Goal: Task Accomplishment & Management: Use online tool/utility

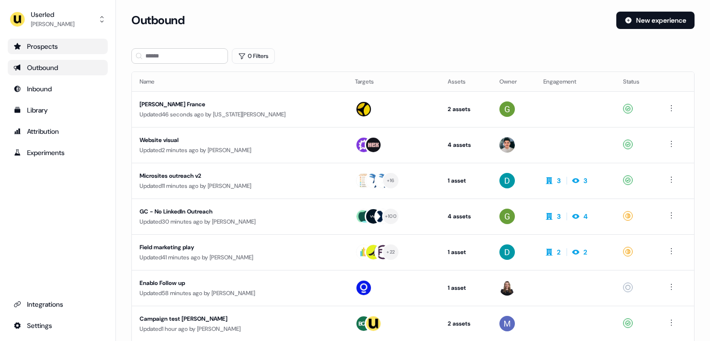
click at [64, 48] on div "Prospects" at bounding box center [58, 47] width 88 height 10
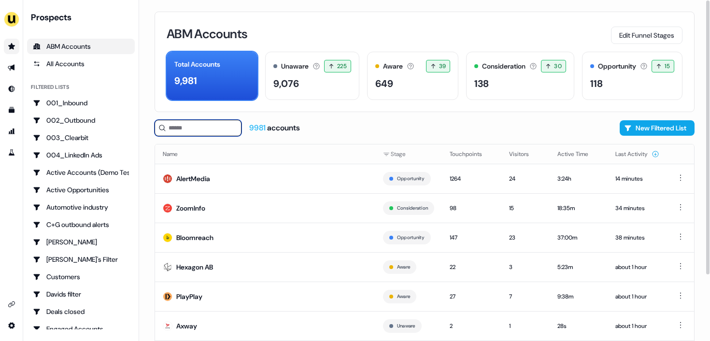
click at [186, 131] on input at bounding box center [197, 128] width 87 height 16
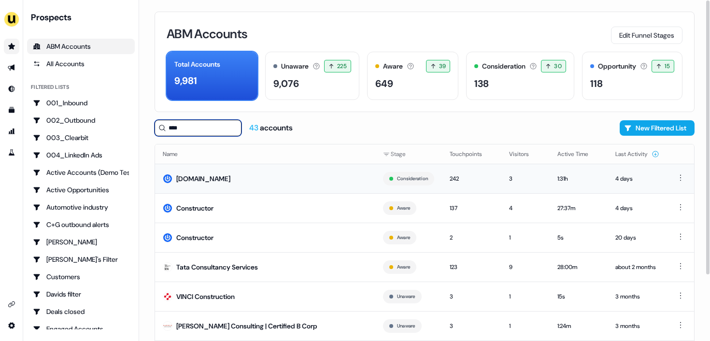
type input "****"
click at [257, 177] on td "Constructor.io" at bounding box center [265, 178] width 220 height 29
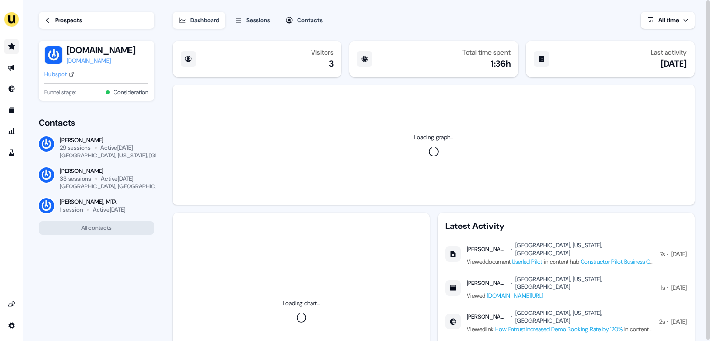
click at [262, 20] on div "Sessions" at bounding box center [258, 20] width 24 height 10
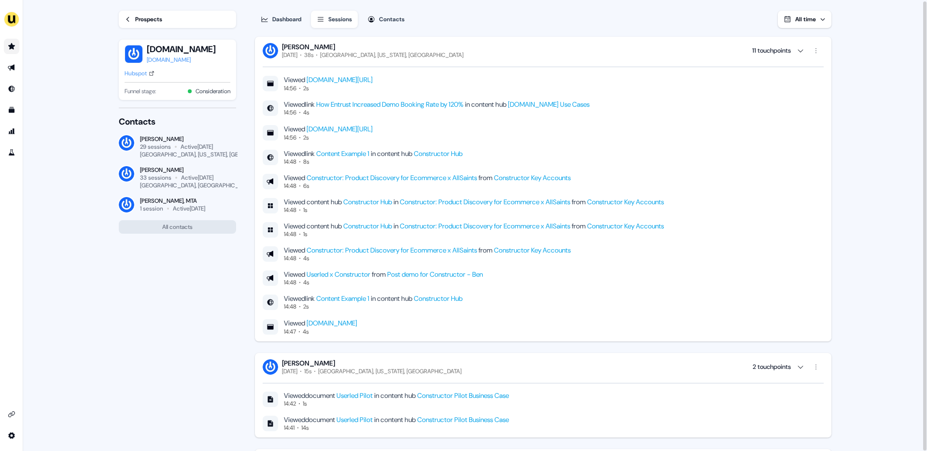
scroll to position [321, 0]
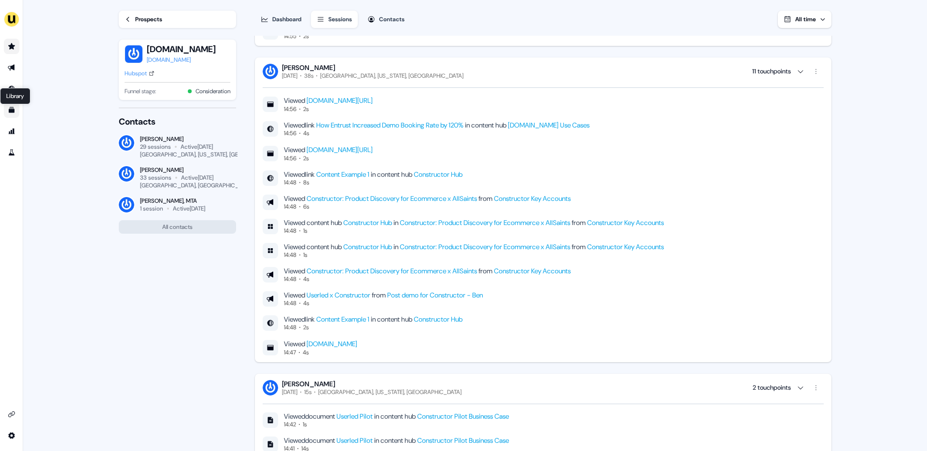
click at [11, 108] on icon "Go to templates" at bounding box center [12, 110] width 6 height 6
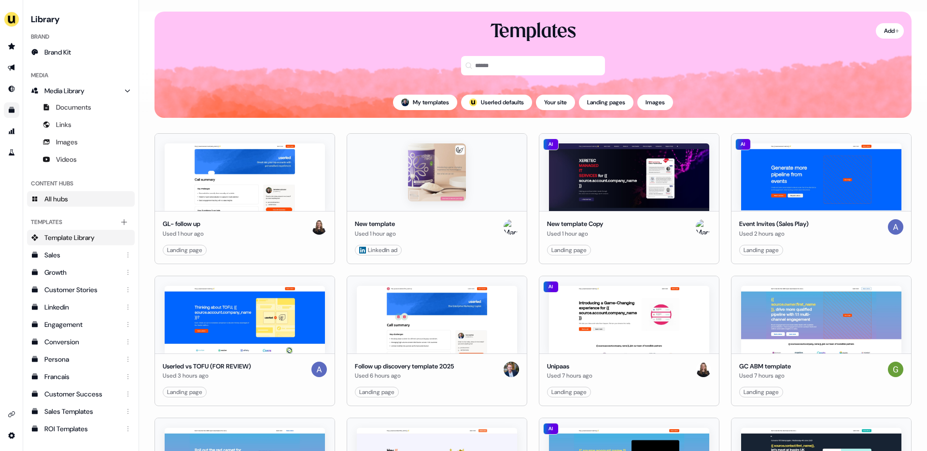
click at [67, 191] on link "All hubs" at bounding box center [81, 198] width 108 height 15
click at [70, 200] on link "All hubs" at bounding box center [81, 198] width 108 height 15
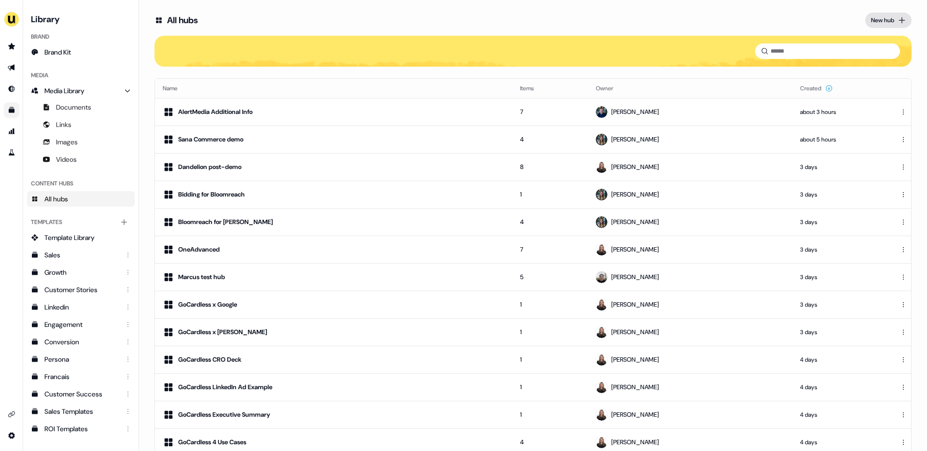
click at [885, 22] on div "New hub" at bounding box center [882, 20] width 23 height 10
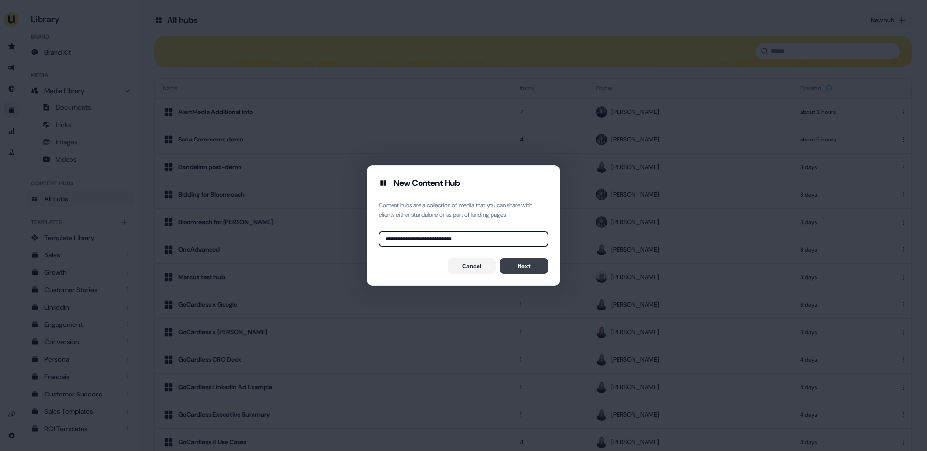
type input "**********"
click at [528, 271] on button "Next" at bounding box center [524, 265] width 48 height 15
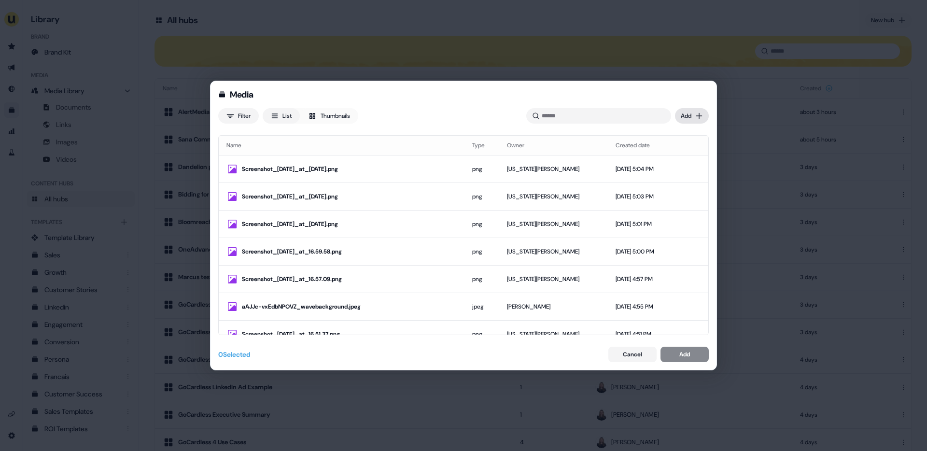
click at [691, 121] on div "Media Filter List Thumbnails Uploaded Add Name Type Owner Created date Screensh…" at bounding box center [463, 225] width 927 height 451
click at [680, 143] on div "Upload files" at bounding box center [677, 135] width 57 height 15
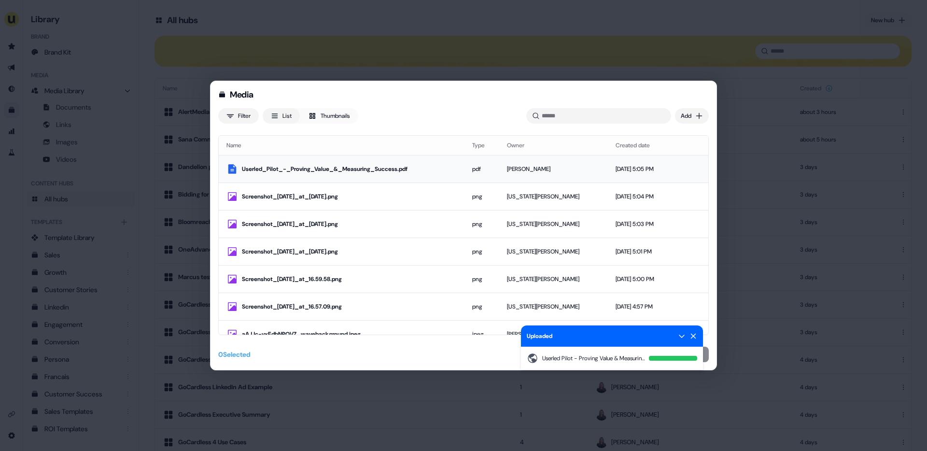
click at [438, 175] on td "Userled_Pilot_-_Proving_Value_&_Measuring_Success.pdf" at bounding box center [342, 169] width 246 height 28
click at [691, 332] on icon at bounding box center [693, 336] width 8 height 8
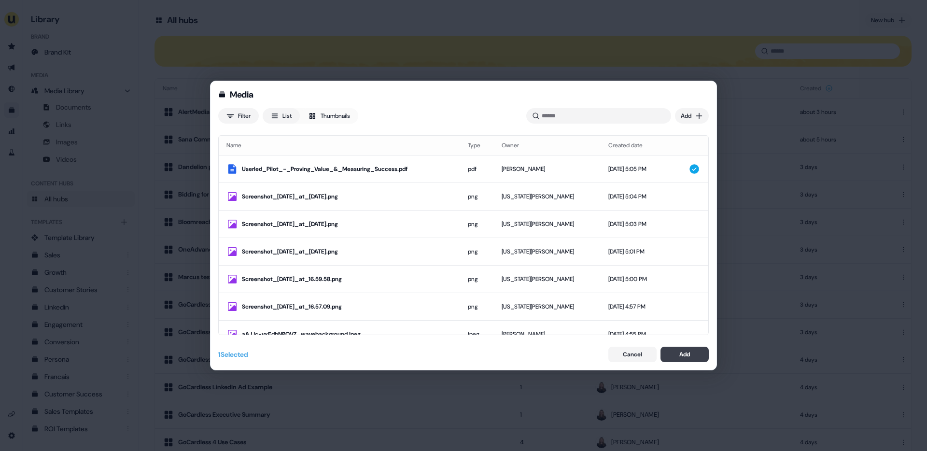
click at [688, 352] on div "Add" at bounding box center [684, 354] width 11 height 10
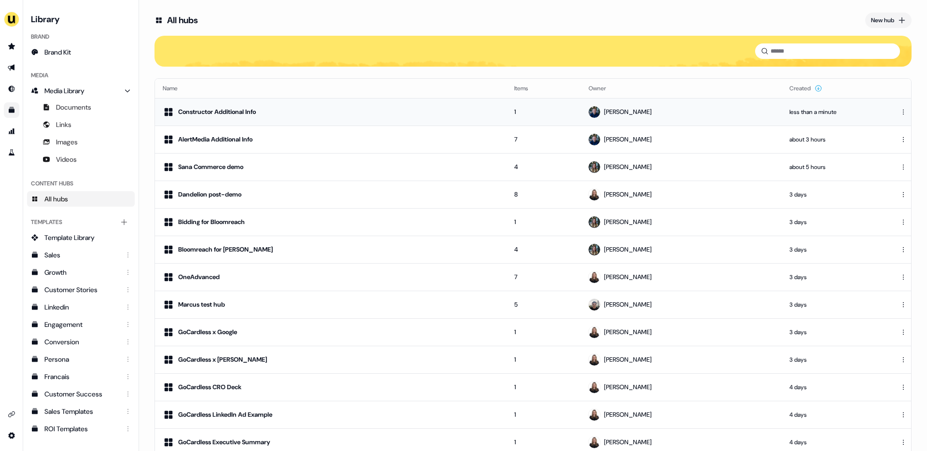
click at [319, 106] on div "Constructor Additional Info" at bounding box center [331, 112] width 336 height 12
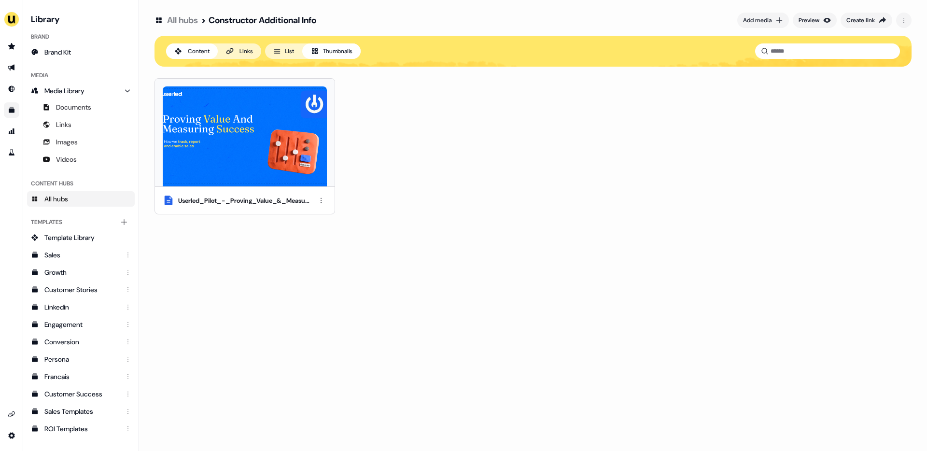
click at [323, 208] on div "Userled_Pilot_-_Proving_Value_&_Measuring_Success.pdf" at bounding box center [245, 200] width 180 height 27
click at [325, 202] on html "For the best experience switch devices to a bigger screen. Go to Userled.io Lib…" at bounding box center [463, 225] width 927 height 451
click at [317, 237] on div "Rename" at bounding box center [321, 233] width 57 height 15
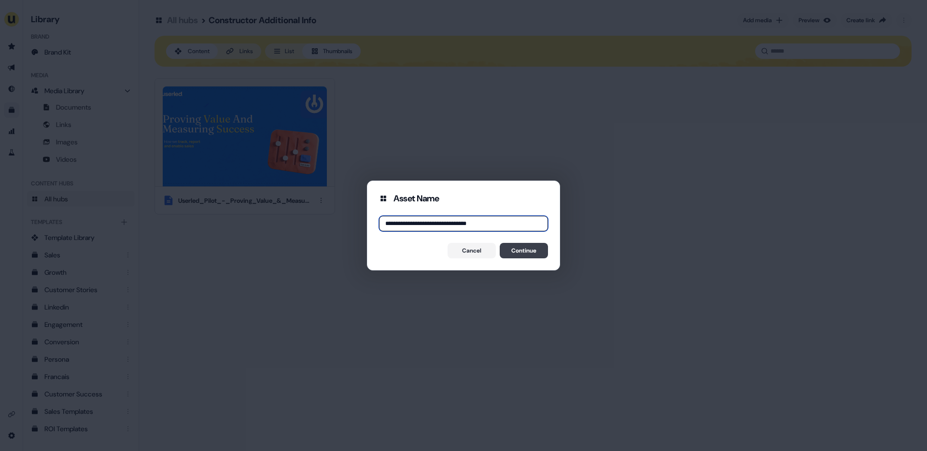
type input "**********"
click at [540, 252] on button "Continue" at bounding box center [524, 250] width 48 height 15
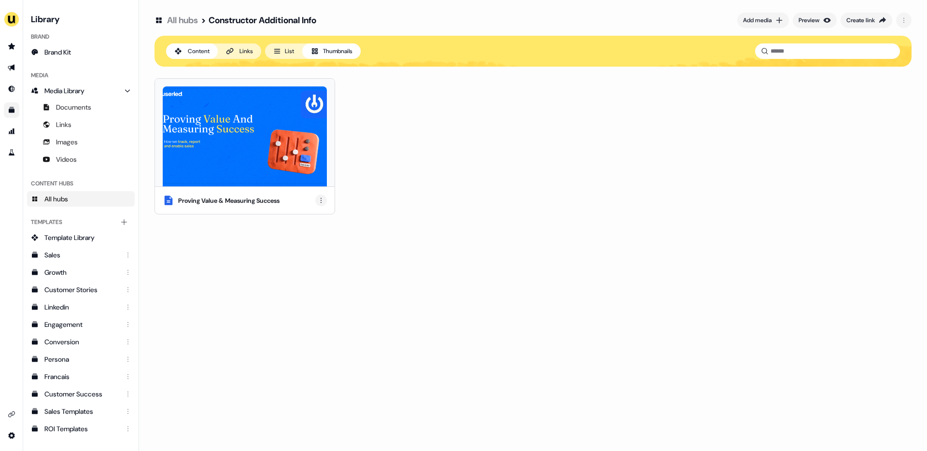
click at [321, 204] on html "For the best experience switch devices to a bigger screen. Go to Userled.io Lib…" at bounding box center [463, 225] width 927 height 451
click at [316, 221] on div "Edit thumbnail" at bounding box center [321, 217] width 57 height 15
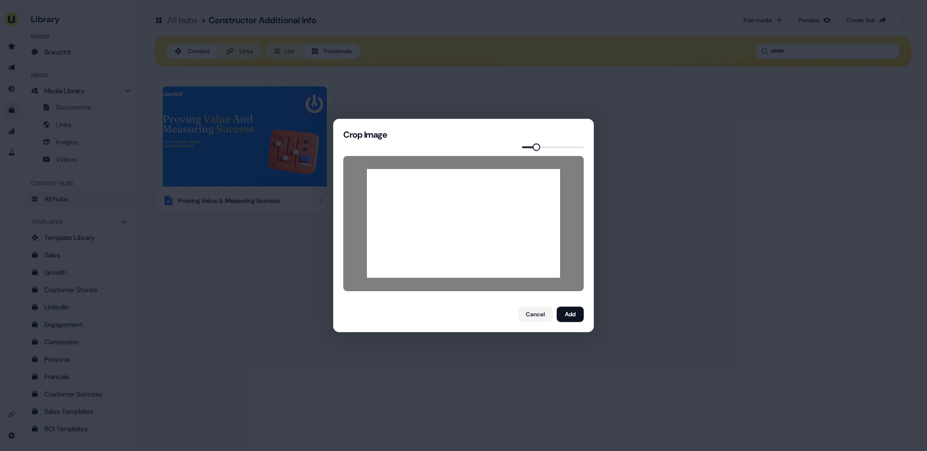
click at [534, 147] on span at bounding box center [536, 147] width 8 height 8
click at [574, 317] on button "Add" at bounding box center [570, 314] width 27 height 15
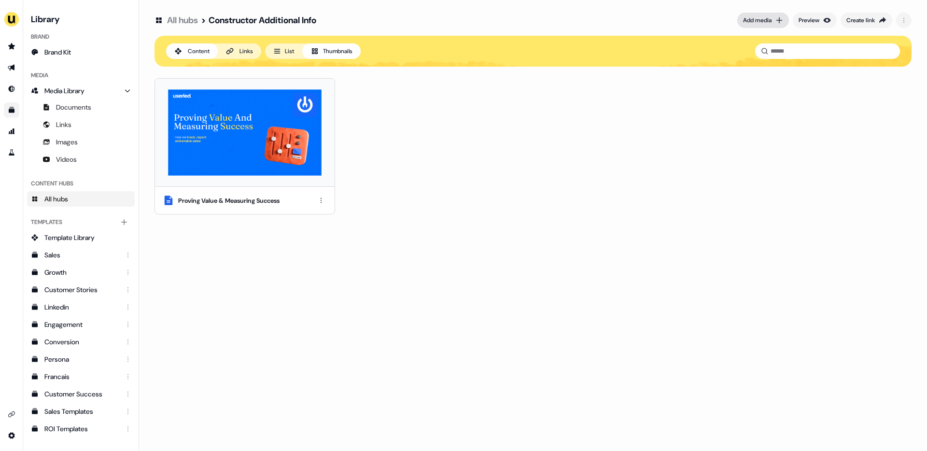
click at [758, 23] on div "Add media" at bounding box center [757, 20] width 28 height 10
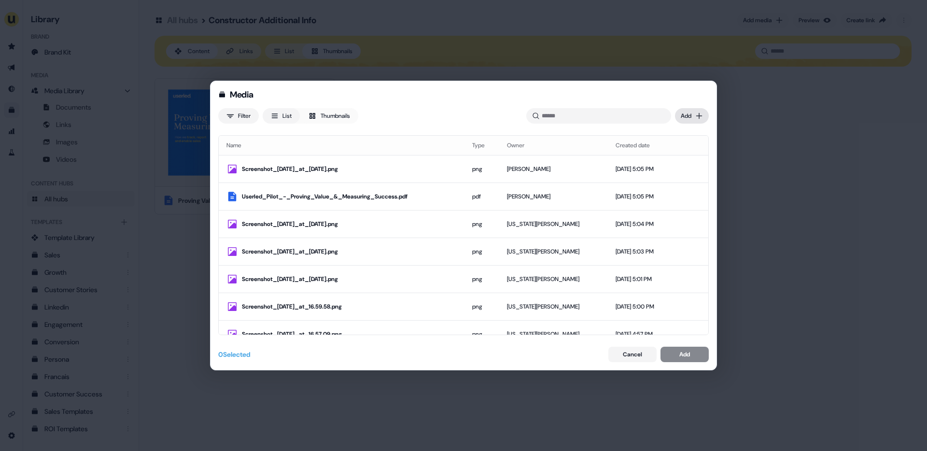
click at [696, 113] on div "Media Filter List Thumbnails Uploaded Add Name Type Owner Created date Screensh…" at bounding box center [463, 225] width 927 height 451
click at [580, 109] on div "Media Filter List Thumbnails Uploaded Add Name Type Owner Created date Screensh…" at bounding box center [463, 225] width 927 height 451
click at [568, 113] on input at bounding box center [598, 115] width 145 height 15
paste input "**********"
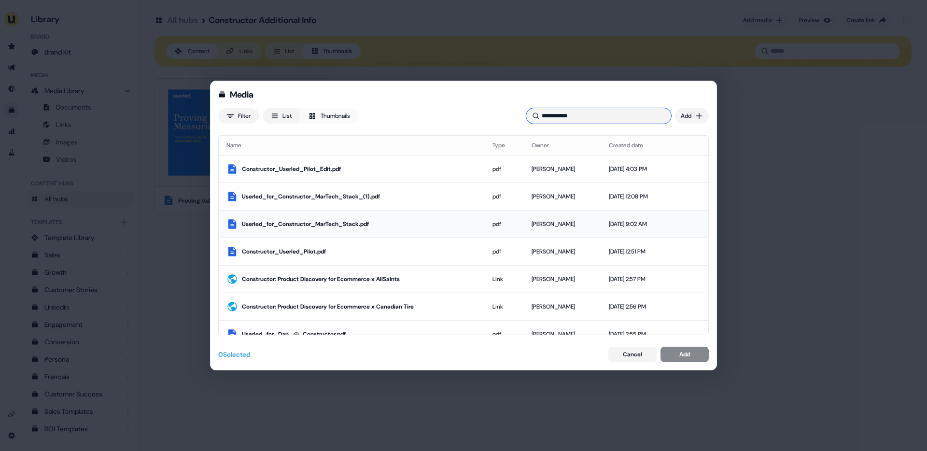
type input "**********"
click at [403, 220] on div "Userled_for_Constructor_MarTech_Stack.pdf" at bounding box center [359, 224] width 235 height 10
click at [681, 354] on div "Add" at bounding box center [684, 354] width 11 height 10
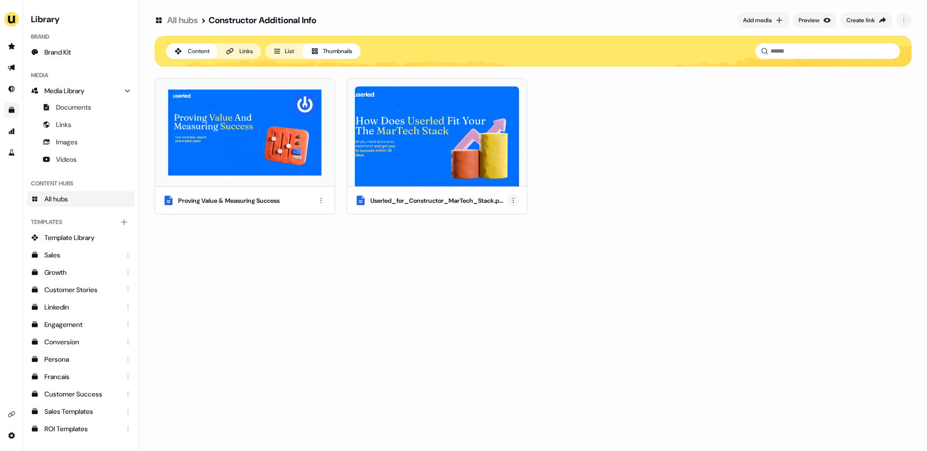
click at [516, 199] on html "For the best experience switch devices to a bigger screen. Go to Userled.io Lib…" at bounding box center [463, 225] width 927 height 451
click at [512, 221] on div "Edit thumbnail" at bounding box center [513, 217] width 57 height 15
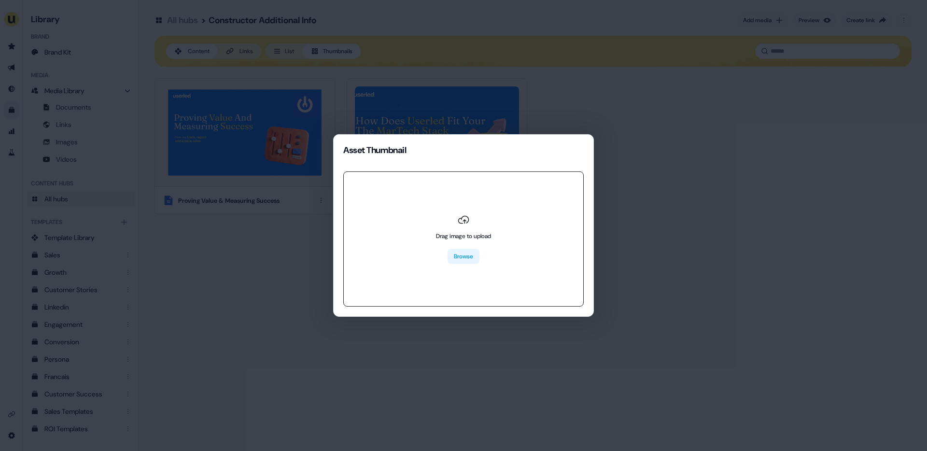
click at [465, 252] on button "Browse" at bounding box center [463, 256] width 32 height 15
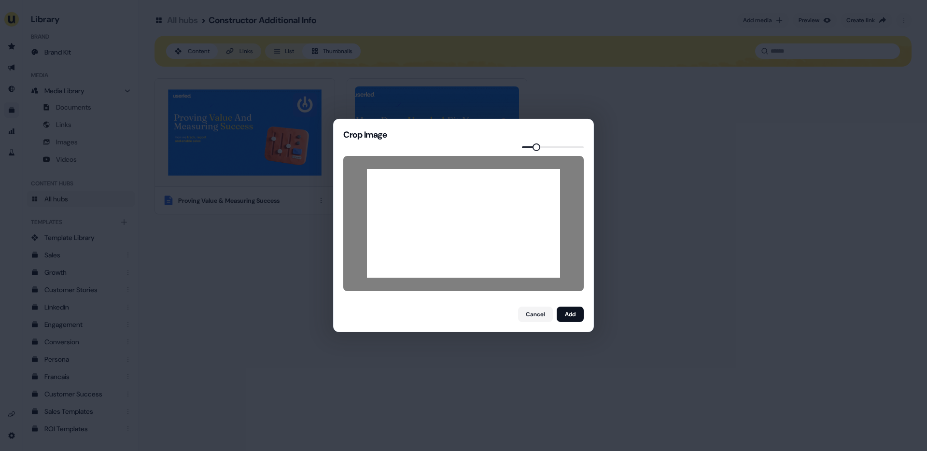
click at [534, 145] on span at bounding box center [536, 147] width 8 height 8
click at [573, 314] on button "Add" at bounding box center [570, 314] width 27 height 15
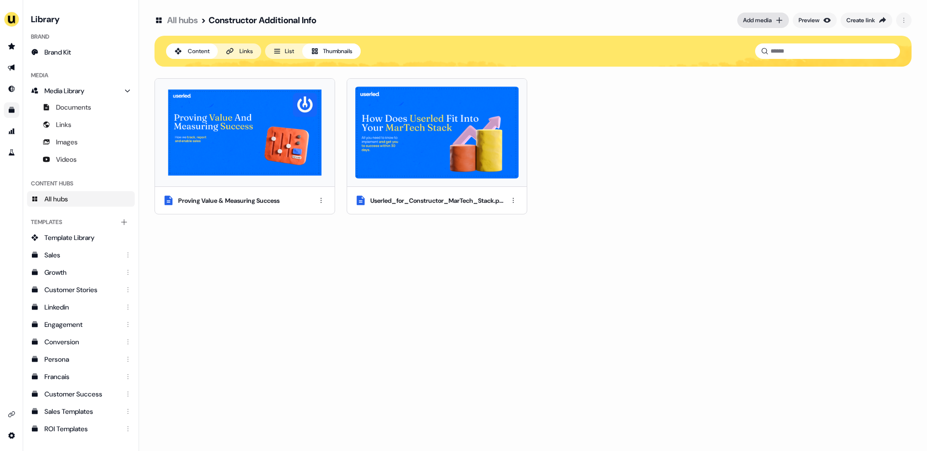
click at [770, 17] on button "Add media" at bounding box center [763, 20] width 52 height 15
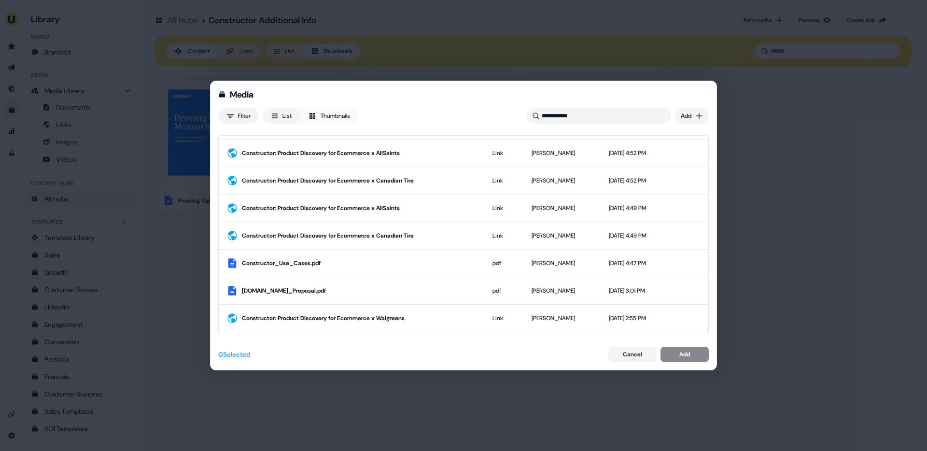
scroll to position [240, 0]
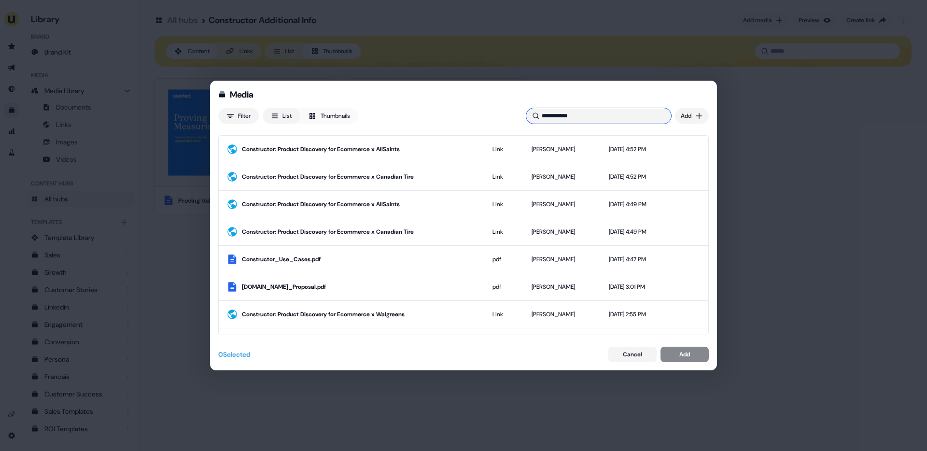
drag, startPoint x: 585, startPoint y: 113, endPoint x: 548, endPoint y: 113, distance: 37.2
click at [548, 113] on input "**********" at bounding box center [598, 115] width 145 height 15
type input "*"
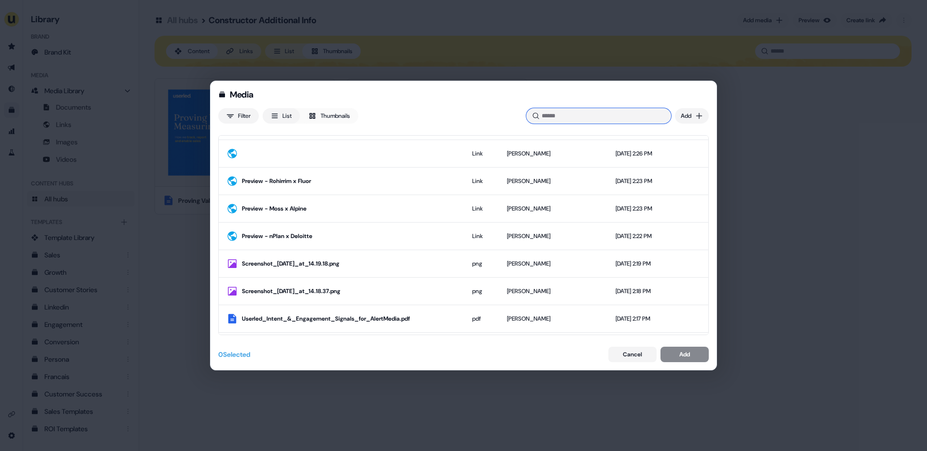
scroll to position [756, 0]
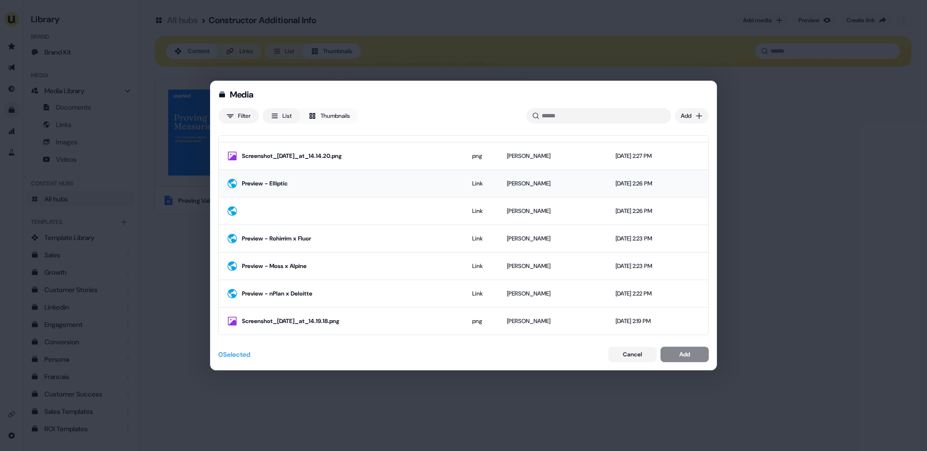
click at [346, 187] on div "Preview - Elliptic" at bounding box center [349, 184] width 215 height 10
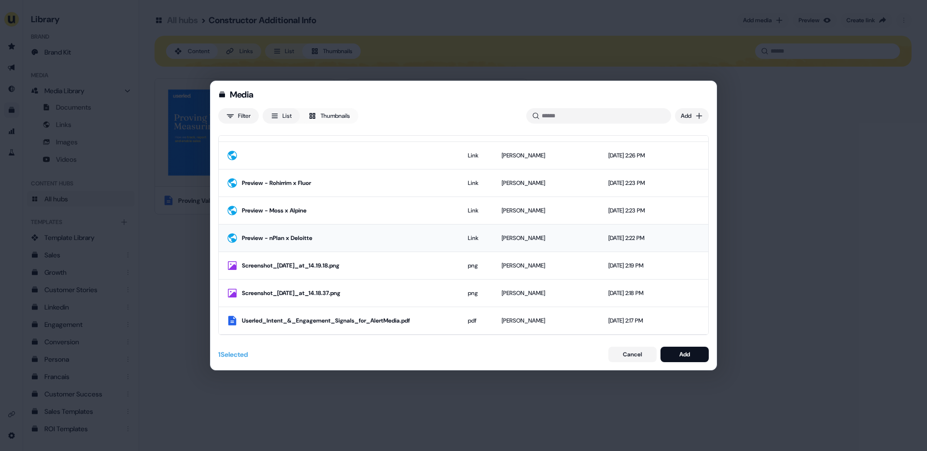
scroll to position [814, 0]
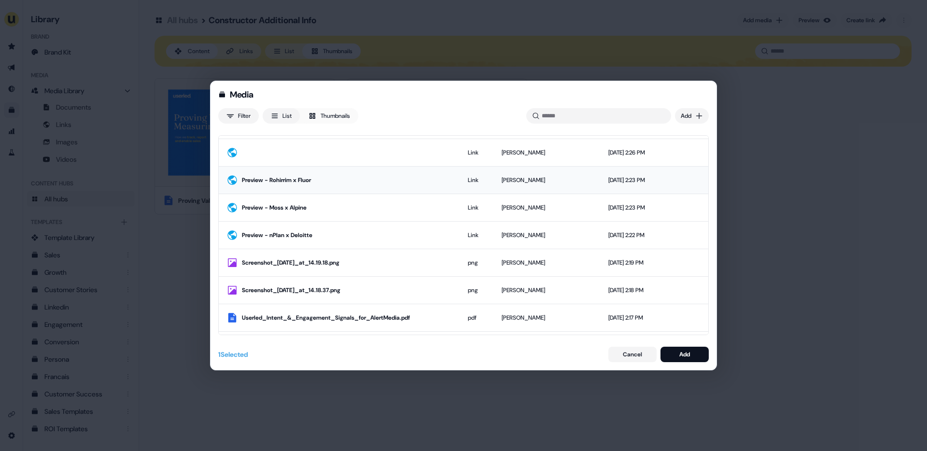
click at [344, 180] on div "Preview - Rohirrim x Fluor" at bounding box center [347, 180] width 210 height 10
click at [343, 209] on div "Preview - Moss x Alpine" at bounding box center [347, 208] width 210 height 10
click at [346, 231] on div "Preview - nPlan x Deloitte" at bounding box center [347, 235] width 210 height 10
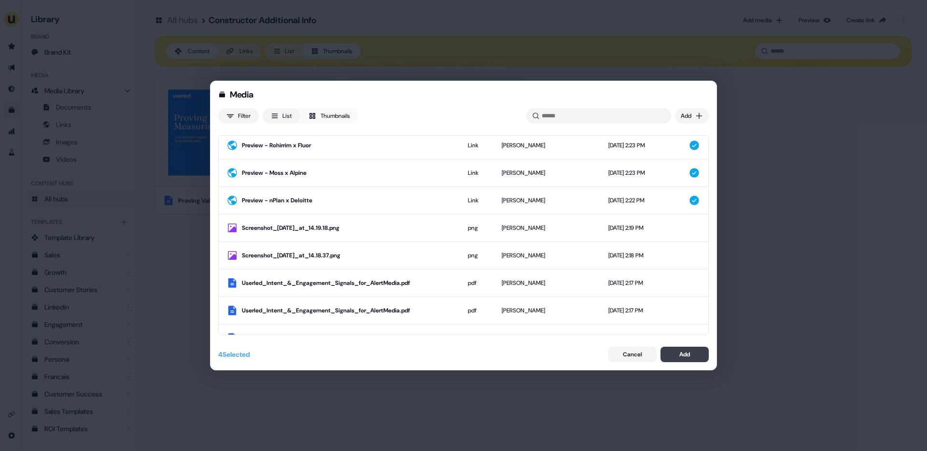
click at [680, 354] on div "Add" at bounding box center [684, 354] width 11 height 10
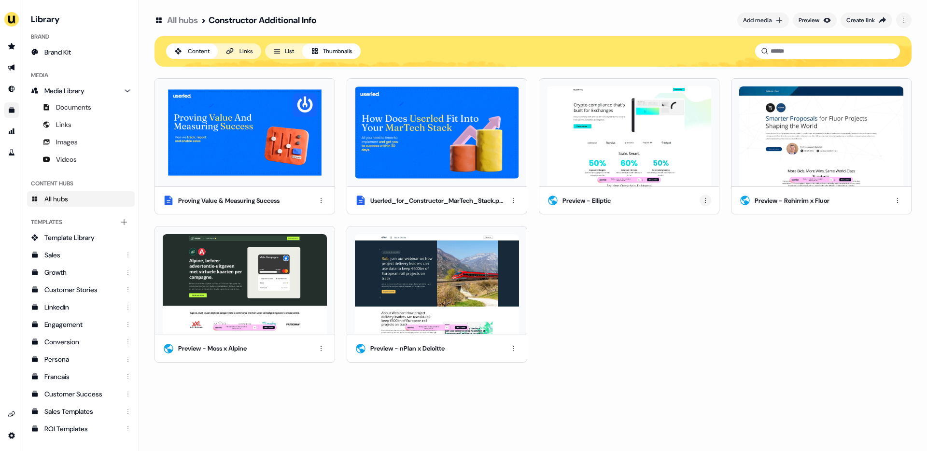
click at [704, 196] on html "For the best experience switch devices to a bigger screen. Go to Userled.io Lib…" at bounding box center [463, 225] width 927 height 451
click at [699, 234] on div "Rename" at bounding box center [705, 233] width 57 height 15
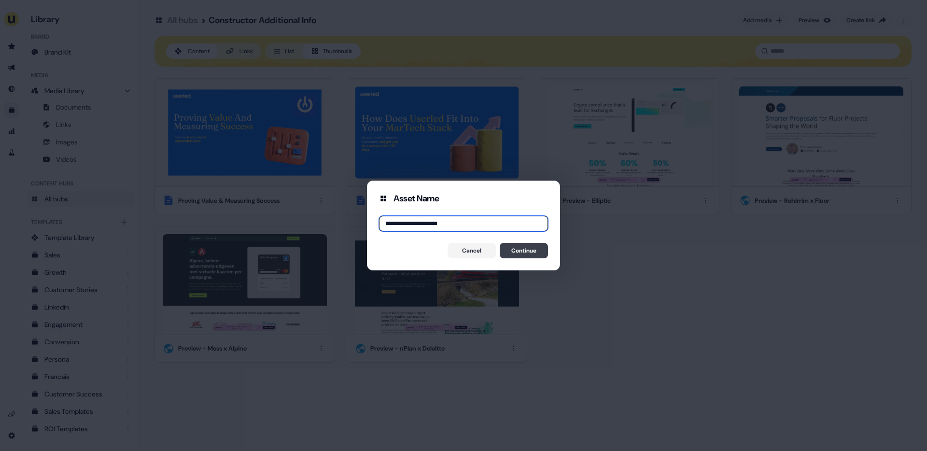
type input "**********"
click at [528, 249] on button "Continue" at bounding box center [524, 250] width 48 height 15
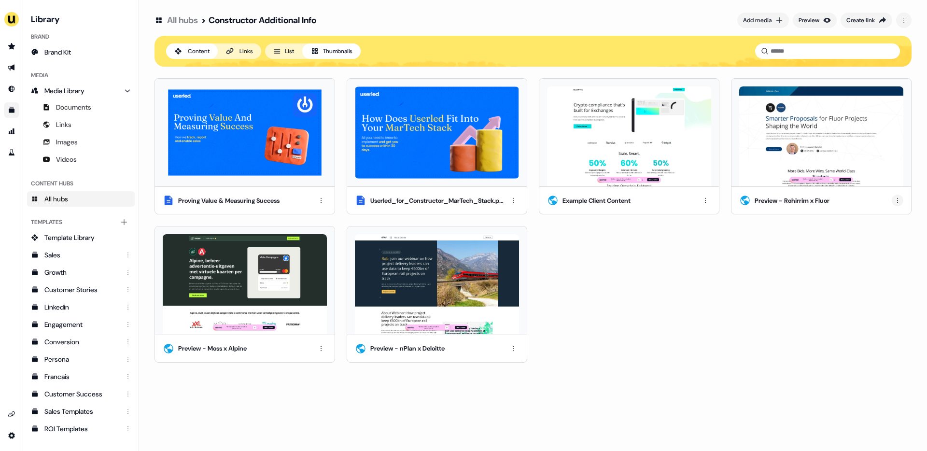
click at [896, 200] on html "For the best experience switch devices to a bigger screen. Go to Userled.io Lib…" at bounding box center [463, 225] width 927 height 451
click at [883, 233] on div "Rename" at bounding box center [895, 233] width 57 height 15
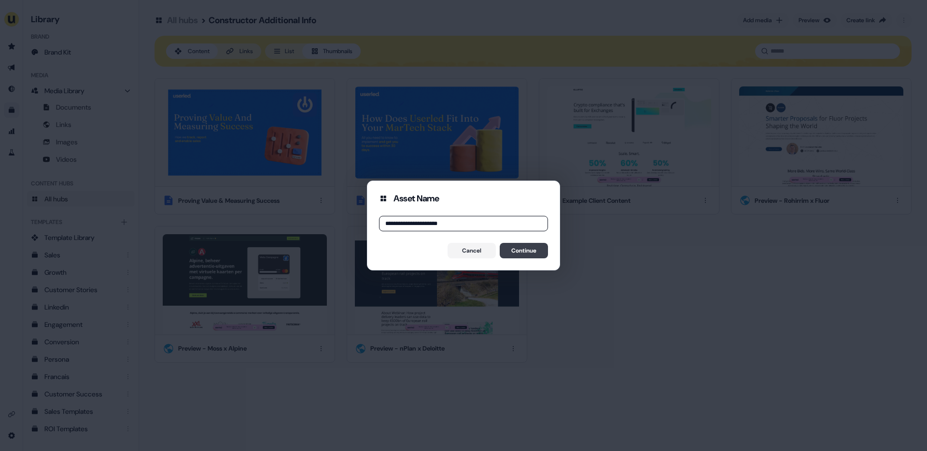
type input "**********"
click at [524, 253] on button "Continue" at bounding box center [524, 250] width 48 height 15
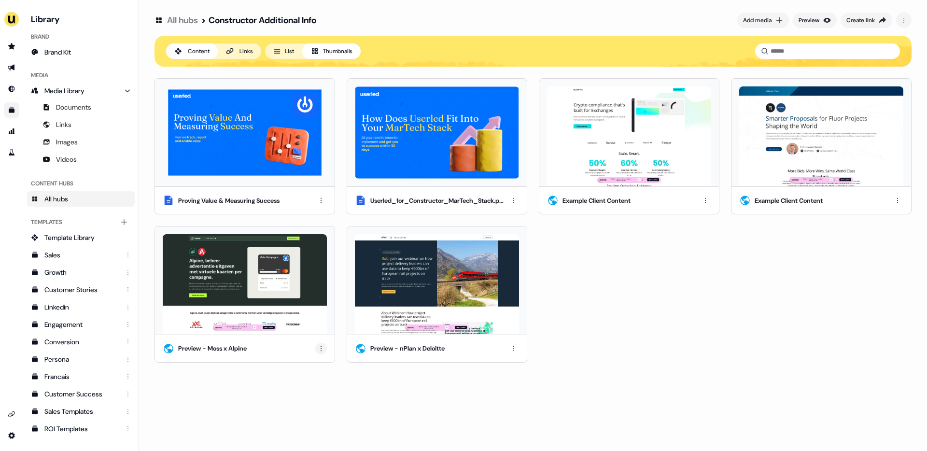
click at [323, 347] on html "For the best experience switch devices to a bigger screen. Go to Userled.io Lib…" at bounding box center [463, 225] width 927 height 451
click at [315, 382] on div "Rename" at bounding box center [321, 381] width 57 height 15
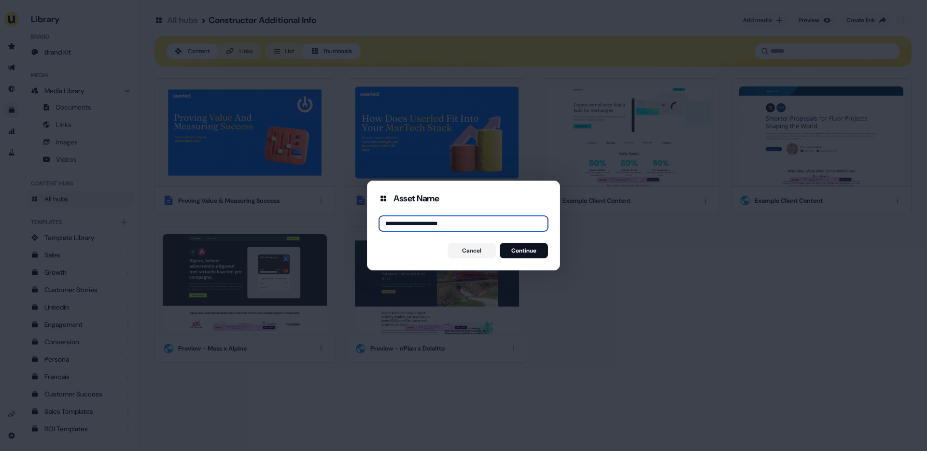
type input "**********"
click at [517, 252] on button "Continue" at bounding box center [524, 250] width 48 height 15
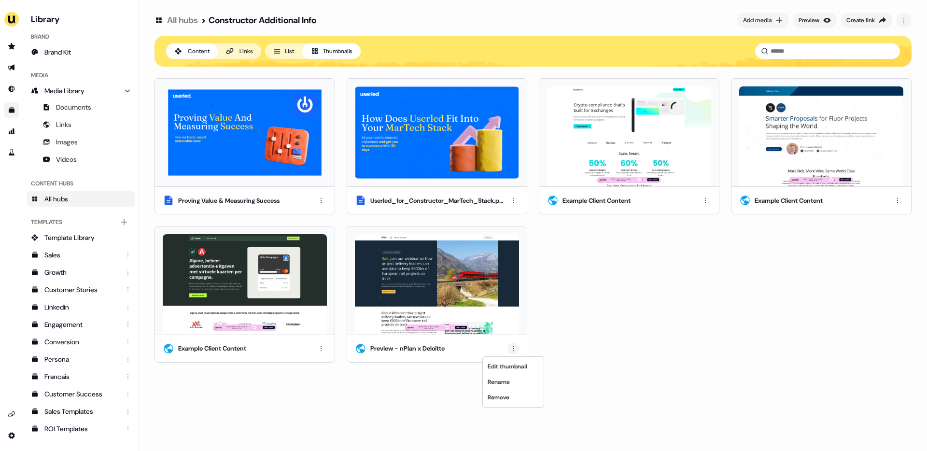
click at [514, 344] on html "For the best experience switch devices to a bigger screen. Go to Userled.io Lib…" at bounding box center [463, 225] width 927 height 451
click at [508, 380] on div "Rename" at bounding box center [513, 381] width 57 height 15
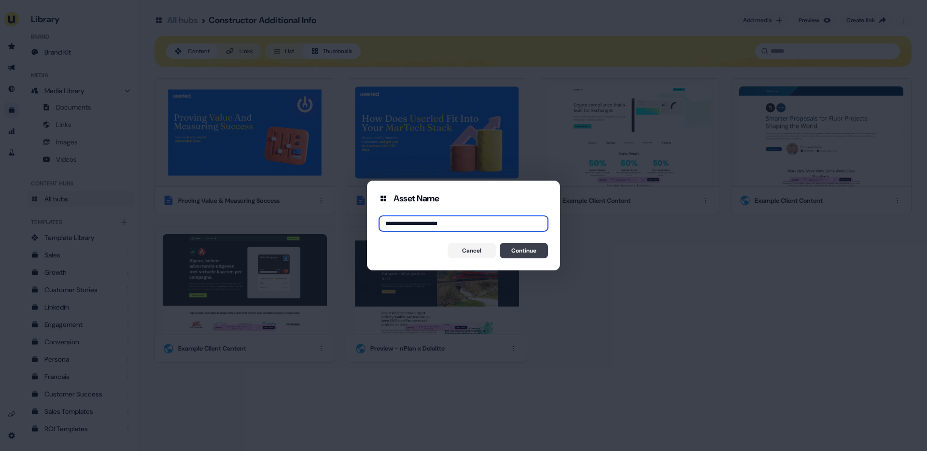
type input "**********"
click at [524, 251] on button "Continue" at bounding box center [524, 250] width 48 height 15
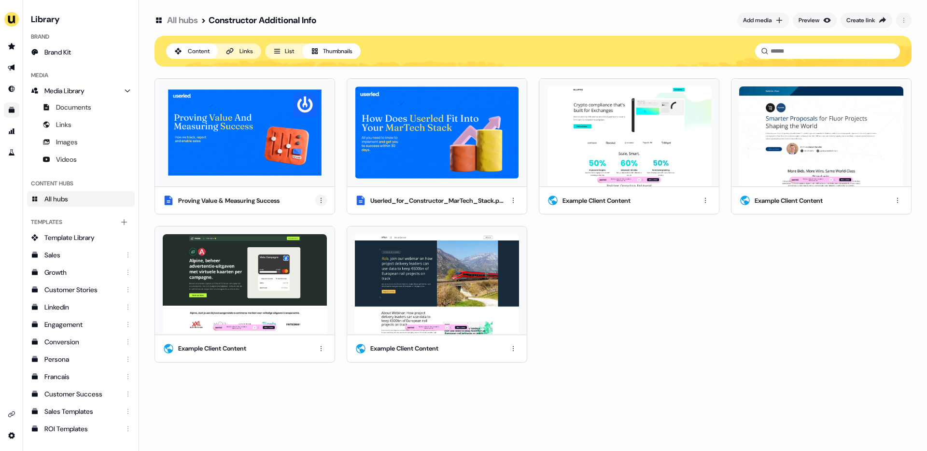
click at [320, 200] on html "For the best experience switch devices to a bigger screen. Go to Userled.io Lib…" at bounding box center [463, 225] width 927 height 451
click at [317, 249] on div "Remove" at bounding box center [321, 248] width 57 height 15
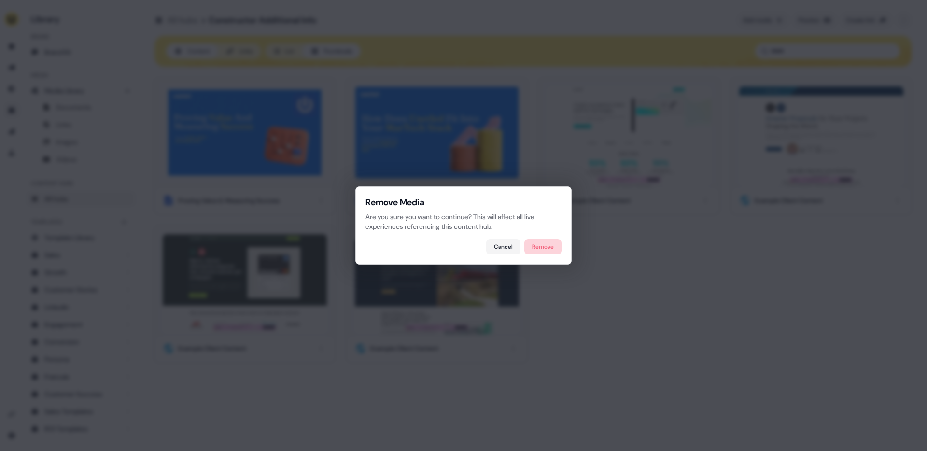
click at [542, 241] on button "Remove" at bounding box center [542, 246] width 37 height 15
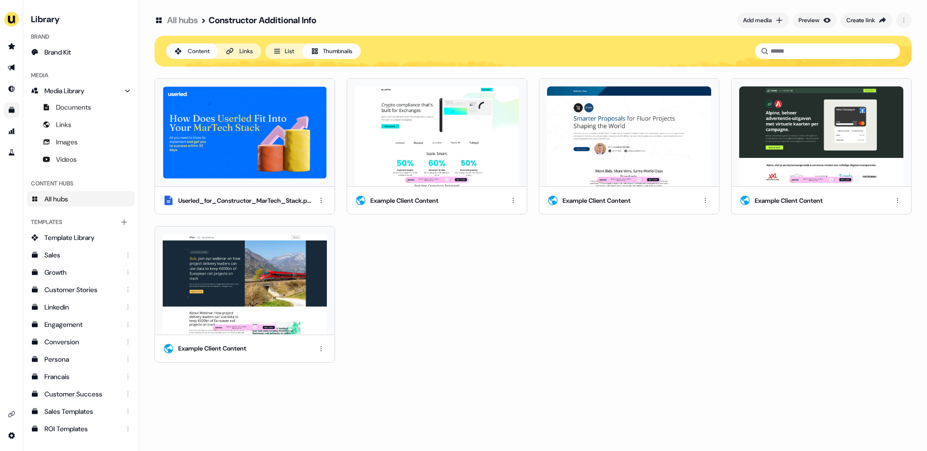
drag, startPoint x: 314, startPoint y: 237, endPoint x: 278, endPoint y: 122, distance: 119.8
click at [278, 122] on div "Userled_for_Constructor_MarTech_Stack.pdf Example Client Content Example Client…" at bounding box center [532, 220] width 757 height 284
drag, startPoint x: 195, startPoint y: 105, endPoint x: 210, endPoint y: 283, distance: 178.7
click at [210, 283] on div "Userled_for_Constructor_MarTech_Stack.pdf Example Client Content Example Client…" at bounding box center [532, 220] width 757 height 284
click at [320, 201] on html "For the best experience switch devices to a bigger screen. Go to Userled.io Lib…" at bounding box center [463, 225] width 927 height 451
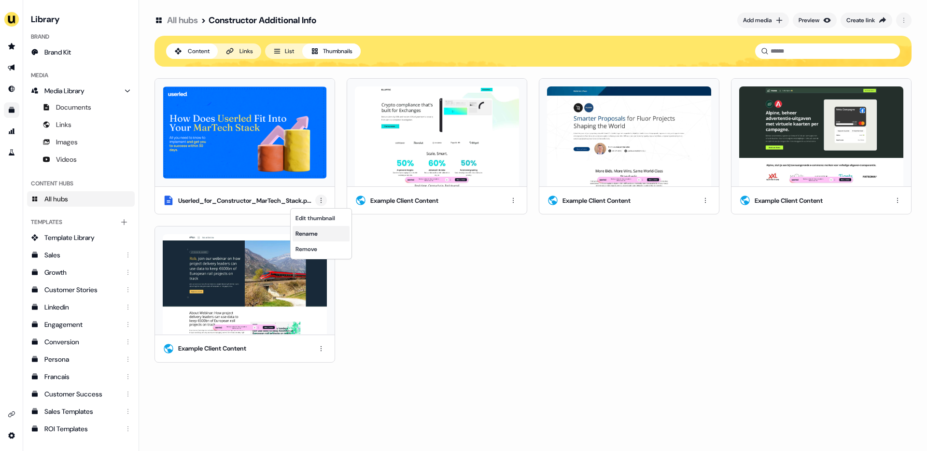
click at [322, 236] on div "Rename" at bounding box center [321, 233] width 57 height 15
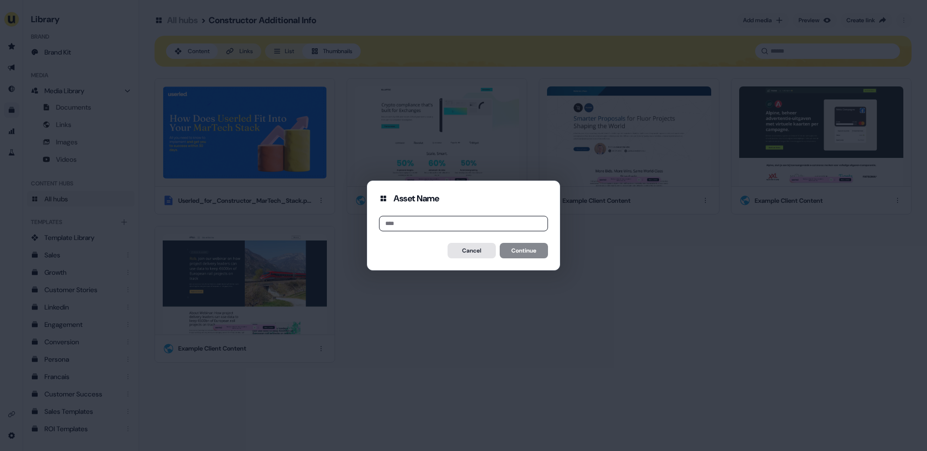
click at [467, 254] on button "Cancel" at bounding box center [471, 250] width 48 height 15
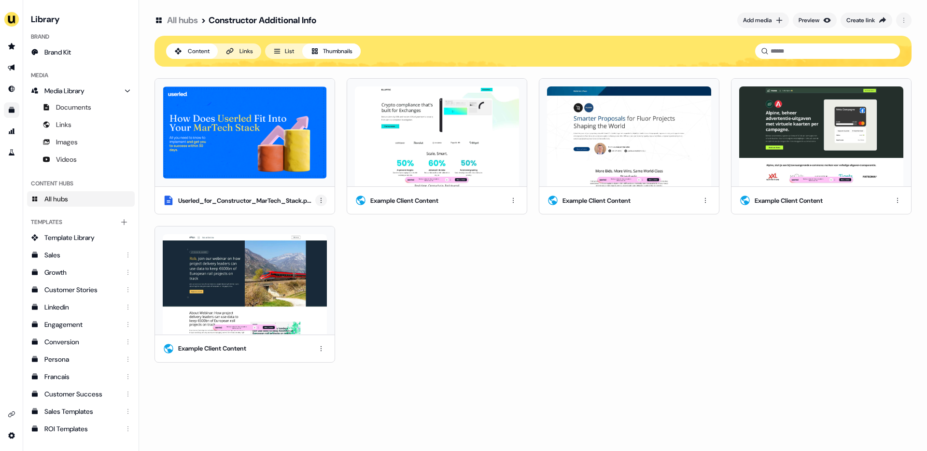
click at [320, 199] on html "For the best experience switch devices to a bigger screen. Go to Userled.io Lib…" at bounding box center [463, 225] width 927 height 451
click at [328, 249] on div "Remove" at bounding box center [321, 248] width 57 height 15
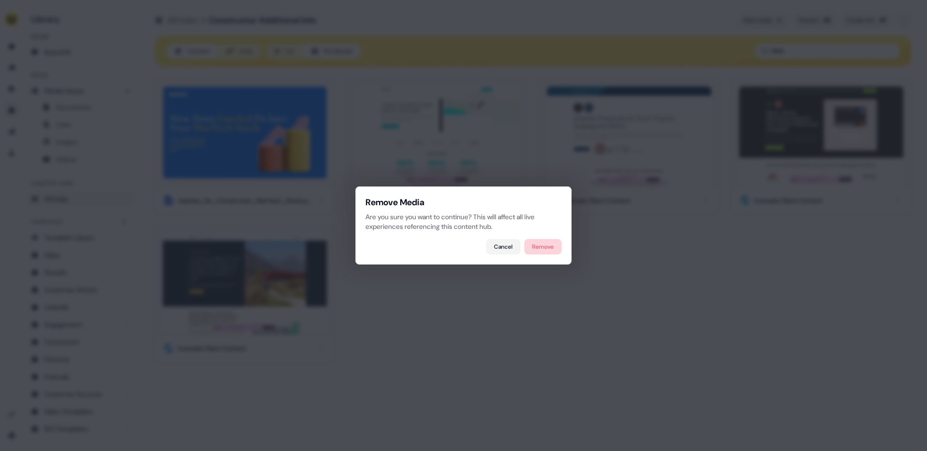
click at [553, 245] on button "Remove" at bounding box center [542, 246] width 37 height 15
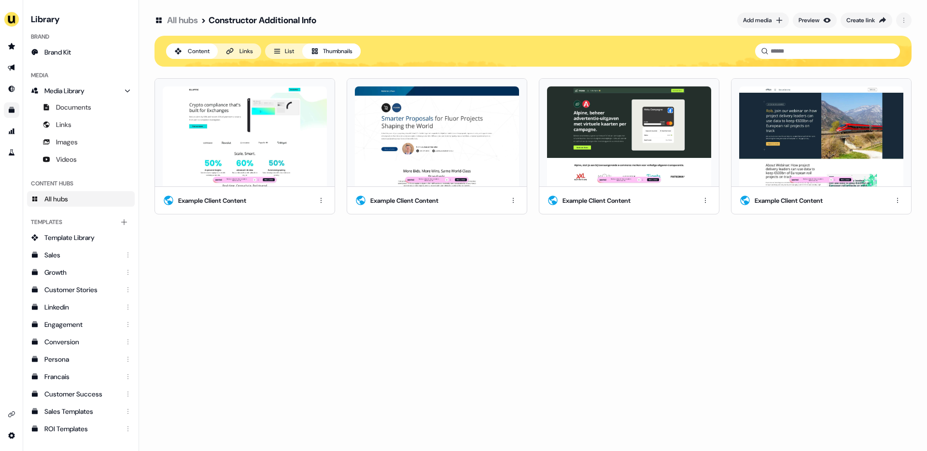
click at [329, 203] on div "Example Client Content" at bounding box center [245, 200] width 180 height 27
click at [321, 204] on html "For the best experience switch devices to a bigger screen. Go to Userled.io Lib…" at bounding box center [463, 225] width 927 height 451
click at [321, 245] on div "Remove" at bounding box center [321, 248] width 57 height 15
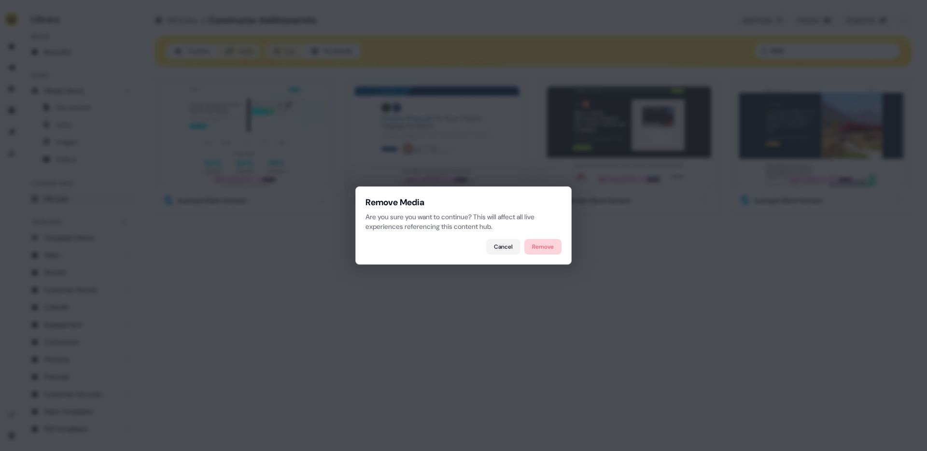
click at [533, 241] on button "Remove" at bounding box center [542, 246] width 37 height 15
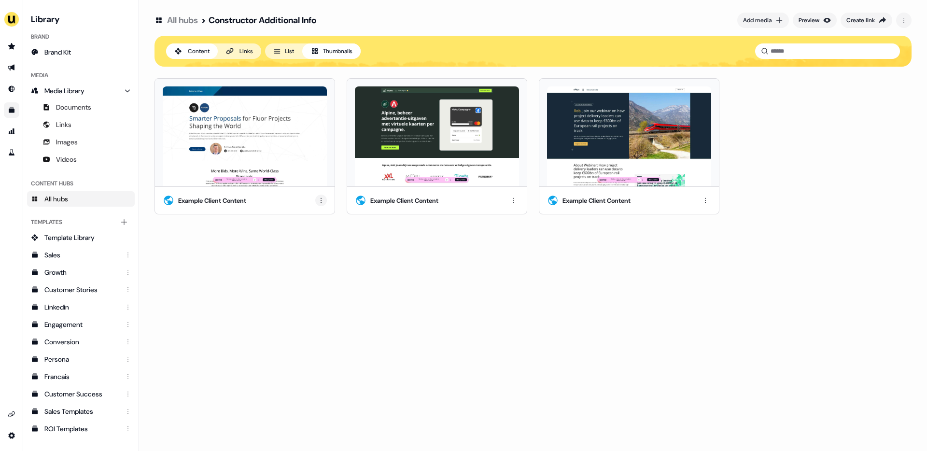
click at [320, 202] on html "For the best experience switch devices to a bigger screen. Go to Userled.io Lib…" at bounding box center [463, 225] width 927 height 451
click at [319, 255] on div "Remove" at bounding box center [321, 248] width 57 height 15
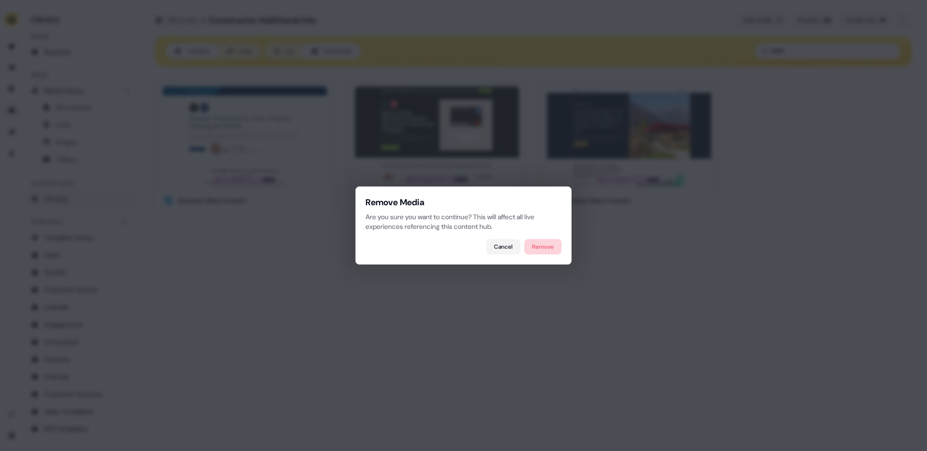
click at [544, 252] on button "Remove" at bounding box center [542, 246] width 37 height 15
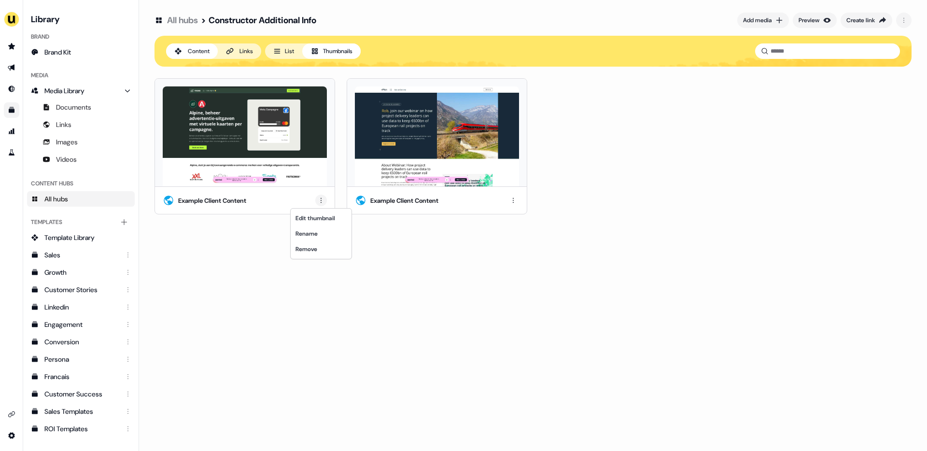
click at [326, 200] on html "For the best experience switch devices to a bigger screen. Go to Userled.io Lib…" at bounding box center [463, 225] width 927 height 451
click at [329, 246] on div "Remove" at bounding box center [321, 248] width 57 height 15
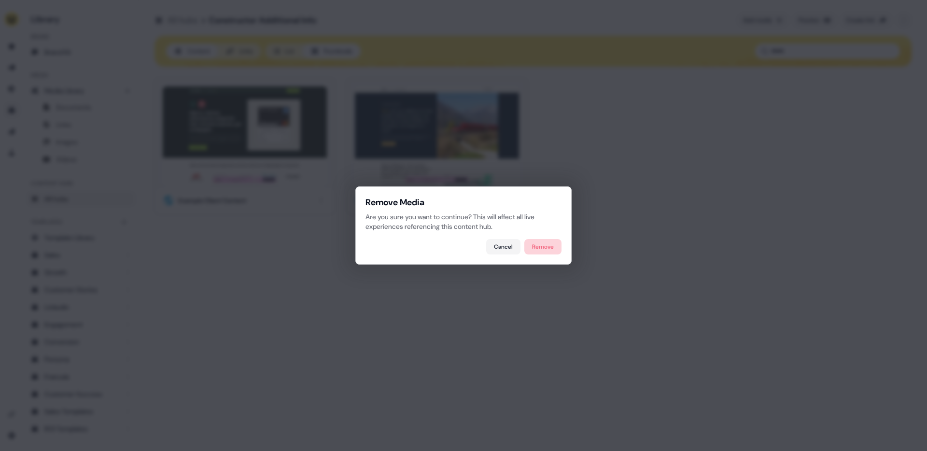
click at [557, 241] on button "Remove" at bounding box center [542, 246] width 37 height 15
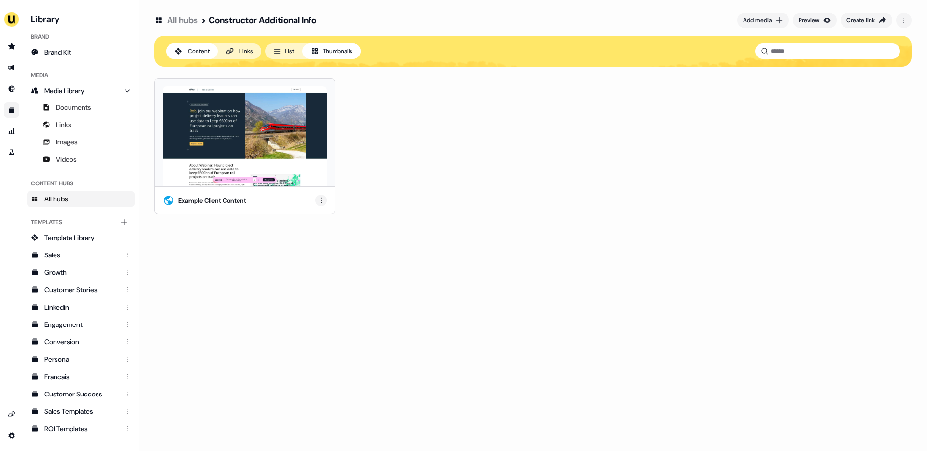
click at [319, 195] on html "For the best experience switch devices to a bigger screen. Go to Userled.io Lib…" at bounding box center [463, 225] width 927 height 451
click at [332, 241] on div "Remove" at bounding box center [321, 248] width 57 height 15
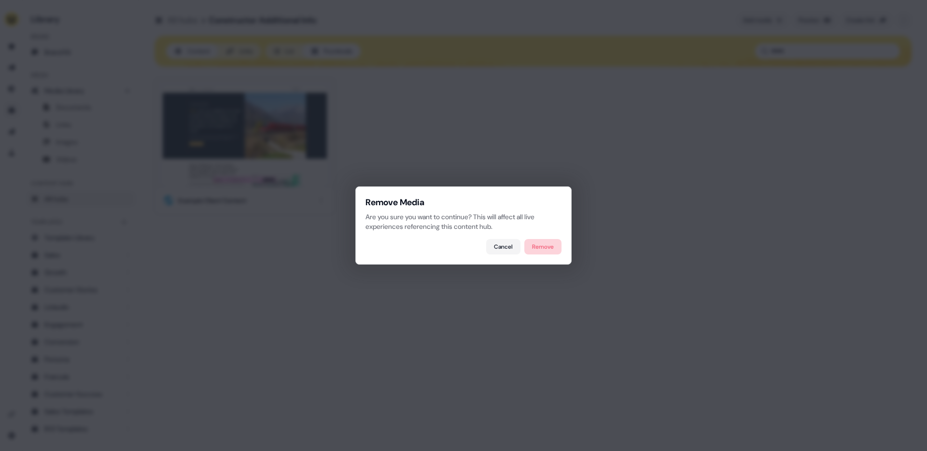
click at [540, 241] on button "Remove" at bounding box center [542, 246] width 37 height 15
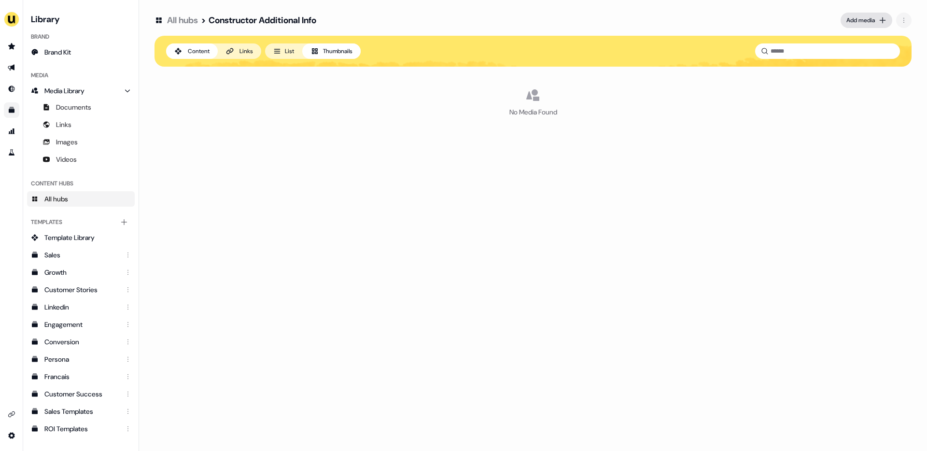
click at [855, 17] on div "Add media" at bounding box center [860, 20] width 28 height 10
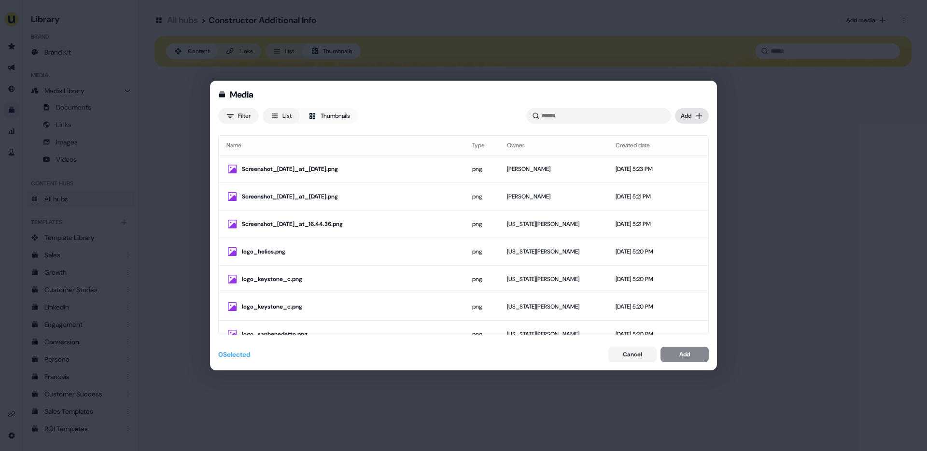
click at [695, 119] on div "Media Filter List Thumbnails Uploaded Add Name Type Owner Created date Screensh…" at bounding box center [463, 225] width 927 height 451
click at [688, 136] on div "Upload files" at bounding box center [677, 135] width 57 height 15
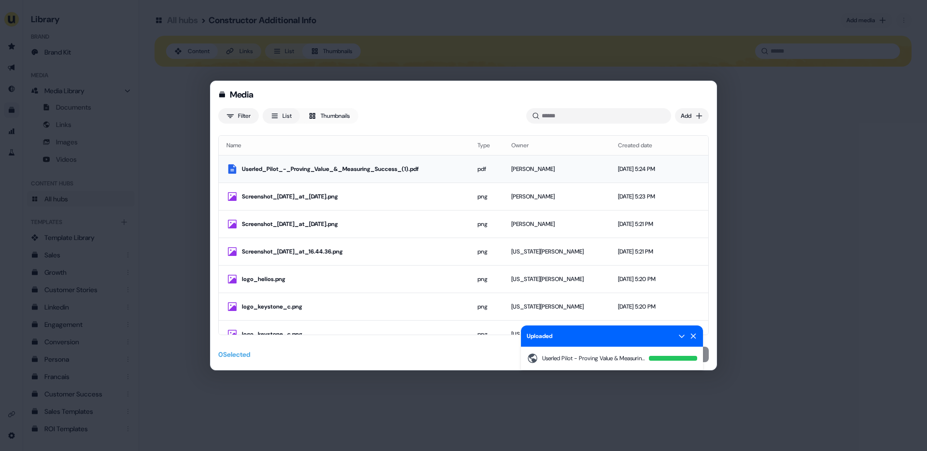
click at [447, 172] on div "Userled_Pilot_-_Proving_Value_&_Measuring_Success_(1).pdf" at bounding box center [352, 169] width 220 height 10
click at [694, 334] on icon at bounding box center [693, 336] width 8 height 8
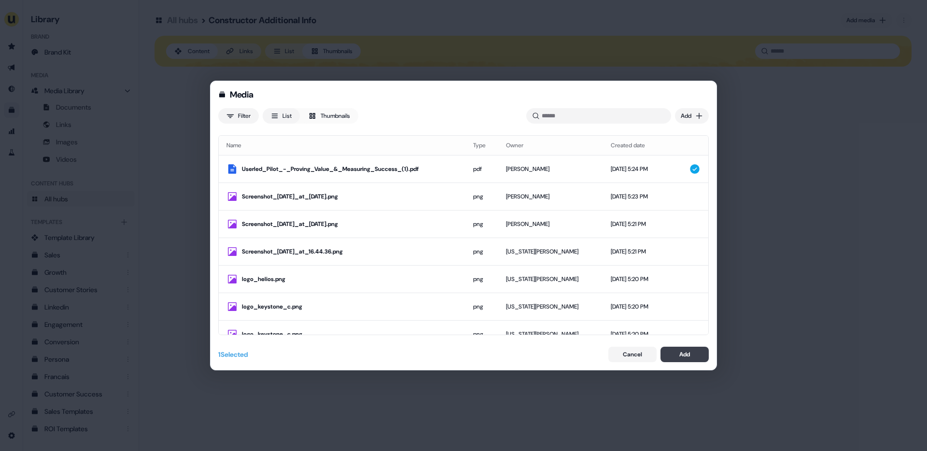
click at [690, 354] on div "Add" at bounding box center [684, 354] width 11 height 10
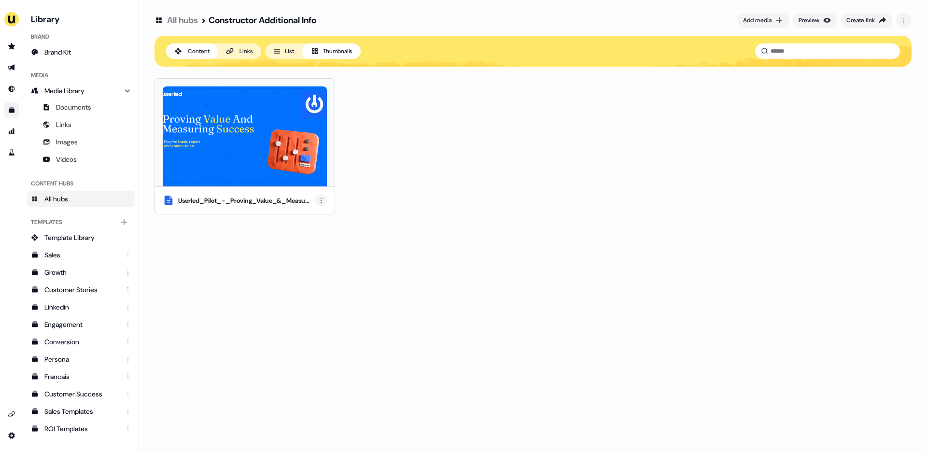
click at [323, 199] on html "For the best experience switch devices to a bigger screen. Go to Userled.io Lib…" at bounding box center [463, 225] width 927 height 451
click at [321, 222] on div "Edit thumbnail" at bounding box center [321, 217] width 57 height 15
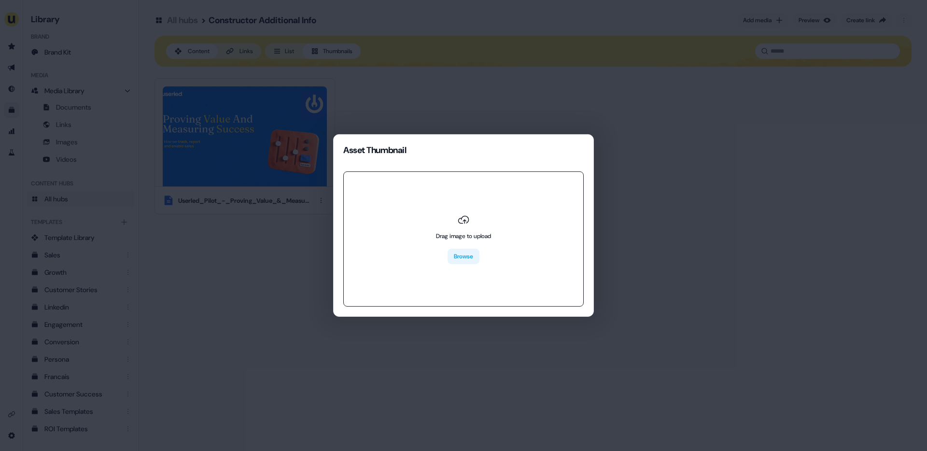
click at [465, 253] on button "Browse" at bounding box center [463, 256] width 32 height 15
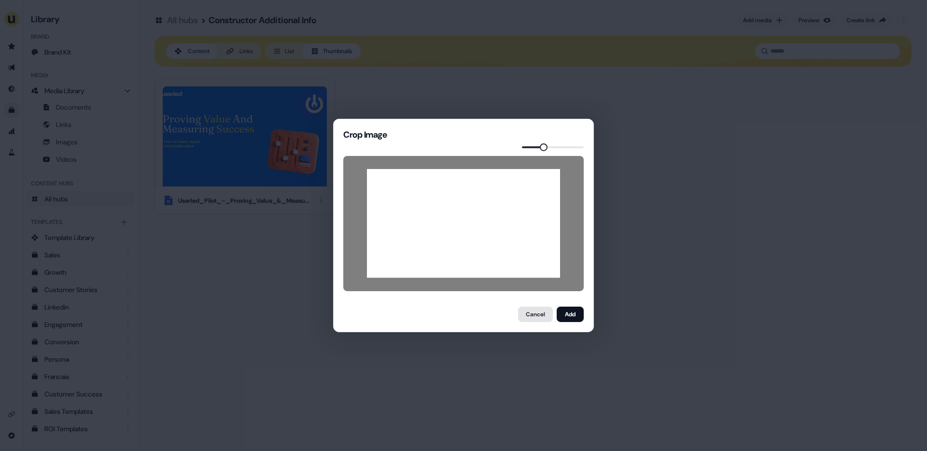
click at [530, 310] on button "Cancel" at bounding box center [535, 314] width 35 height 15
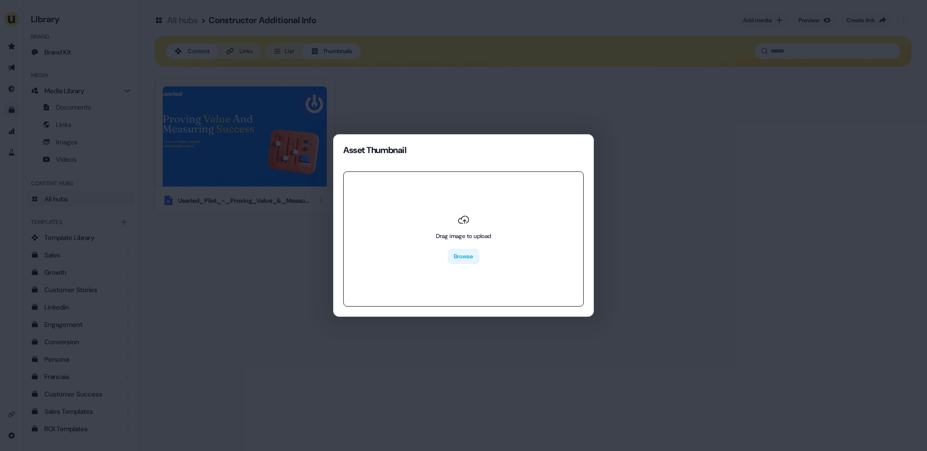
click at [473, 263] on button "Browse" at bounding box center [463, 256] width 32 height 15
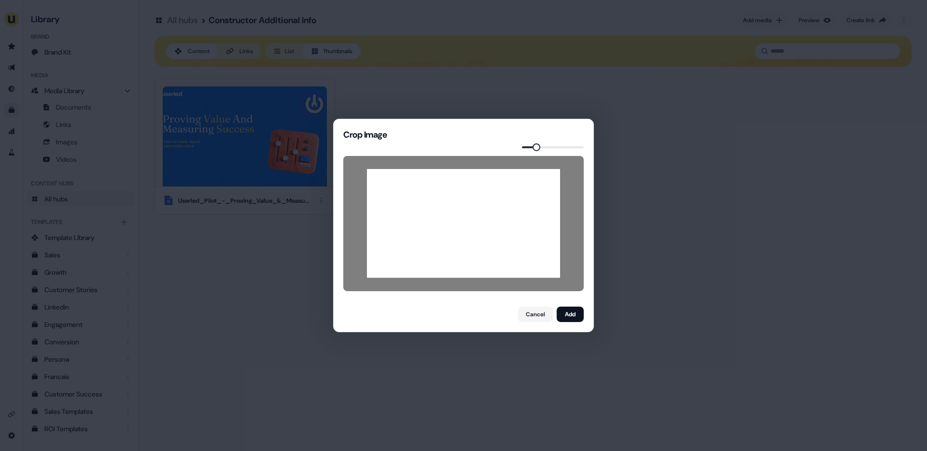
click at [533, 149] on span at bounding box center [536, 147] width 8 height 8
click at [571, 316] on button "Add" at bounding box center [570, 314] width 27 height 15
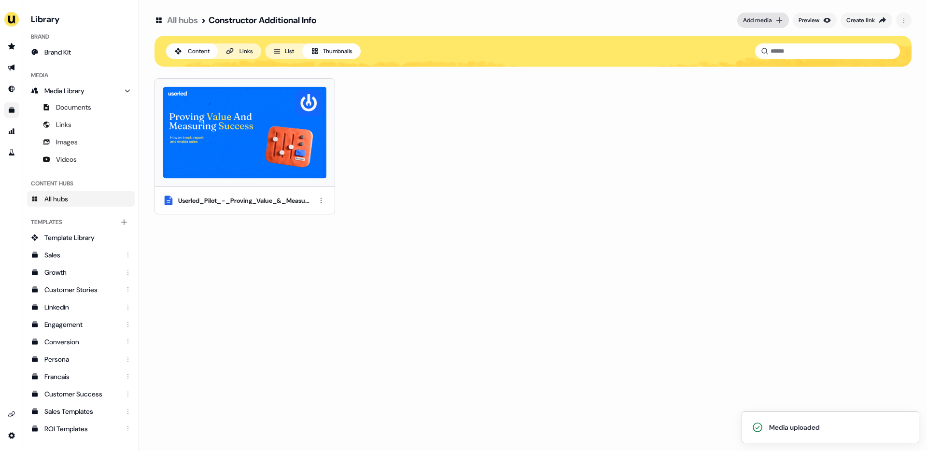
click at [753, 20] on div "Add media" at bounding box center [757, 20] width 28 height 10
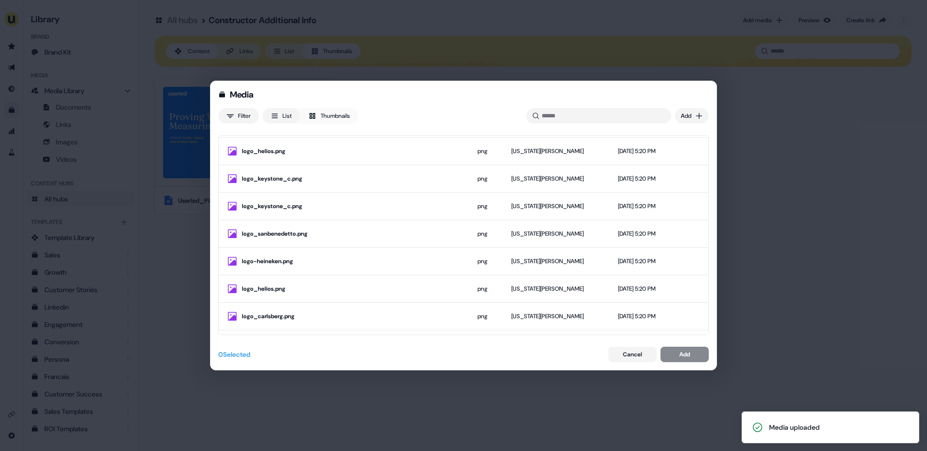
scroll to position [0, 0]
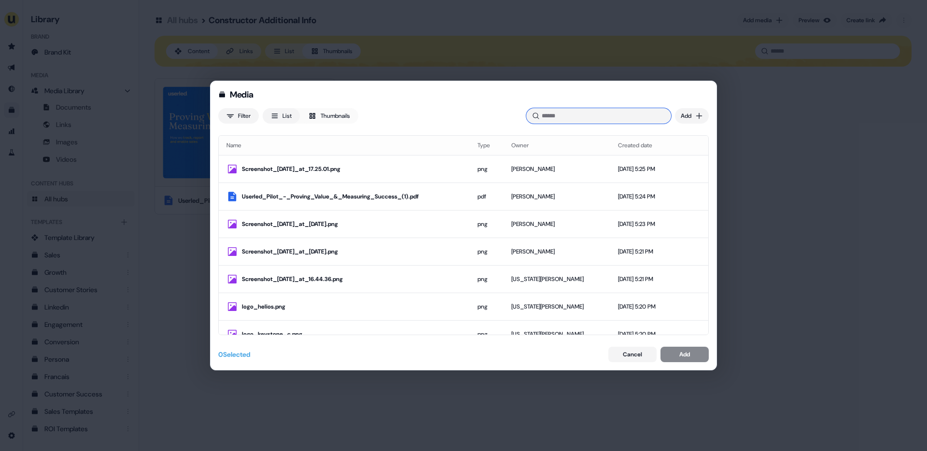
click at [558, 117] on input at bounding box center [598, 115] width 145 height 15
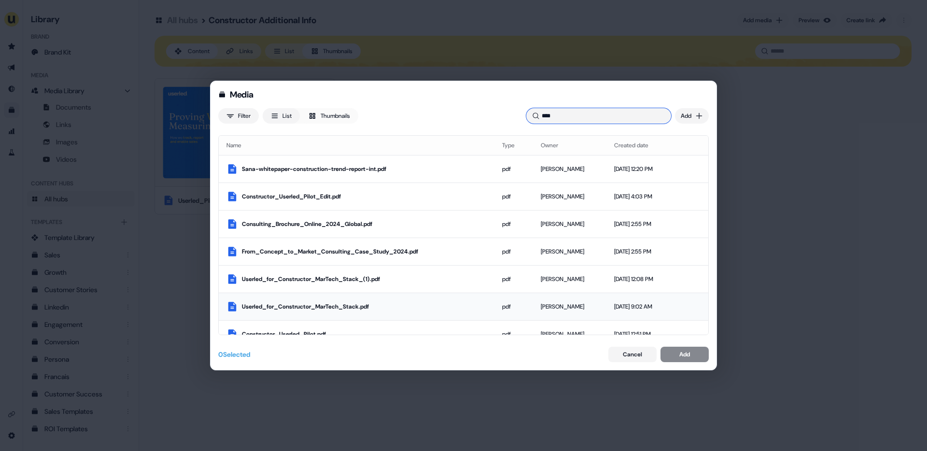
type input "****"
click at [409, 302] on div "Userled_for_Constructor_MarTech_Stack.pdf" at bounding box center [364, 307] width 245 height 10
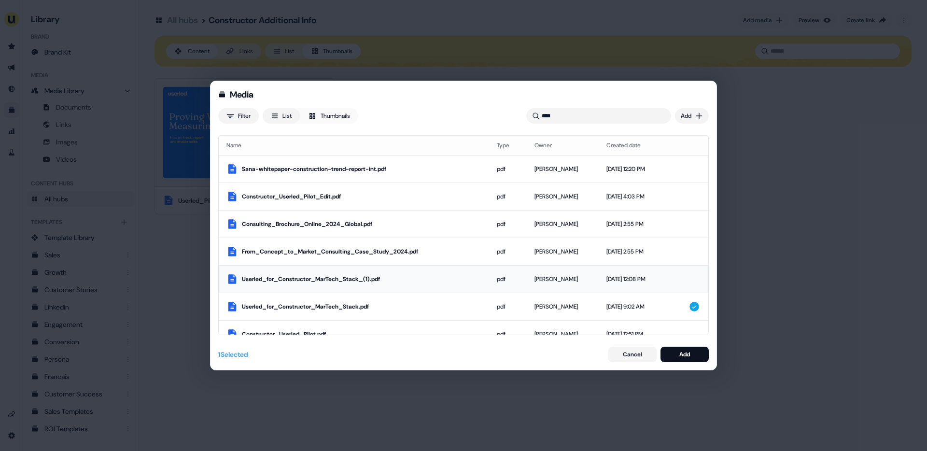
click at [438, 276] on div "Userled_for_Constructor_MarTech_Stack_(1).pdf" at bounding box center [361, 279] width 239 height 10
click at [453, 303] on div "Userled_for_Constructor_MarTech_Stack.pdf" at bounding box center [361, 307] width 239 height 10
click at [674, 355] on button "Add" at bounding box center [684, 354] width 48 height 15
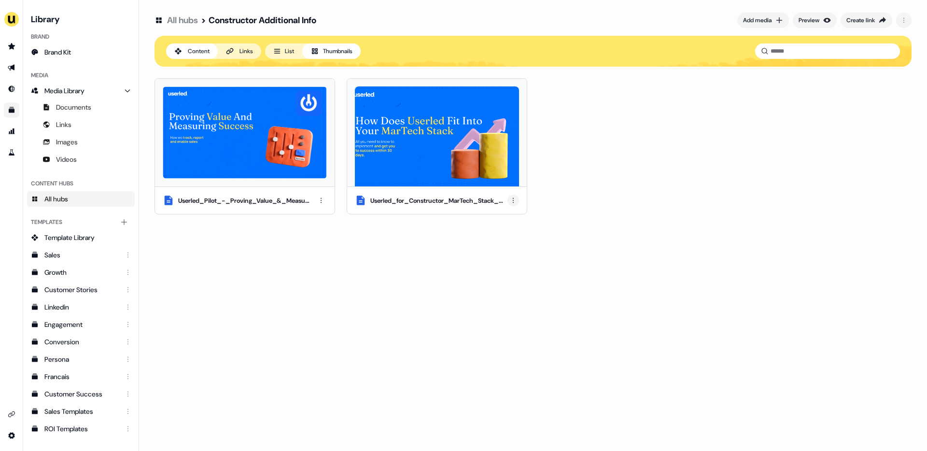
click at [516, 199] on html "For the best experience switch devices to a bigger screen. Go to Userled.io Lib…" at bounding box center [463, 225] width 927 height 451
click at [516, 220] on div "Edit thumbnail" at bounding box center [513, 217] width 57 height 15
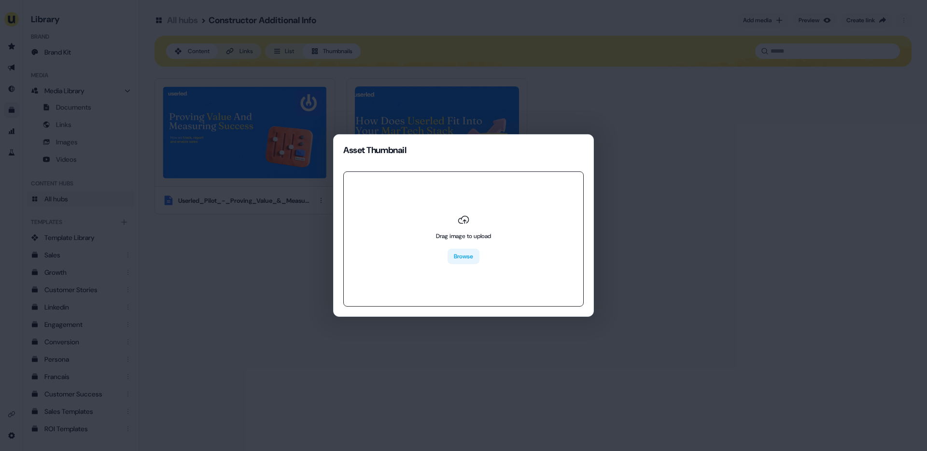
click at [466, 254] on button "Browse" at bounding box center [463, 256] width 32 height 15
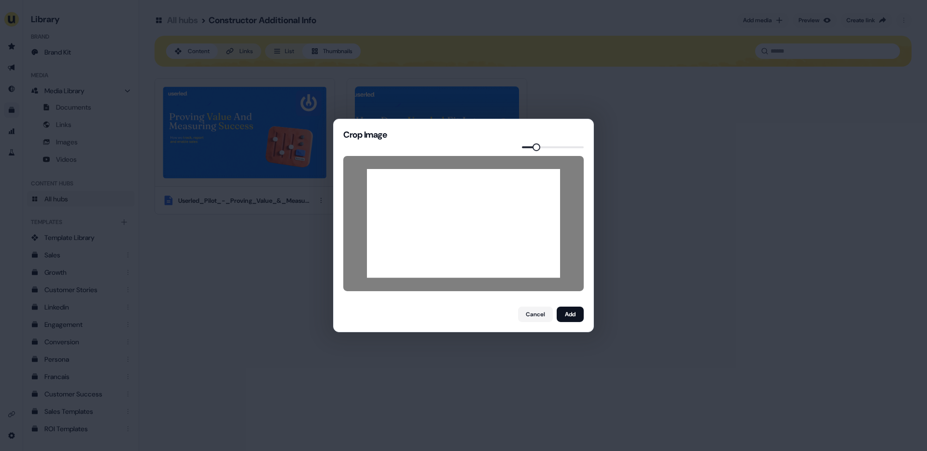
click at [535, 146] on span at bounding box center [536, 147] width 8 height 8
click at [574, 316] on button "Add" at bounding box center [570, 314] width 27 height 15
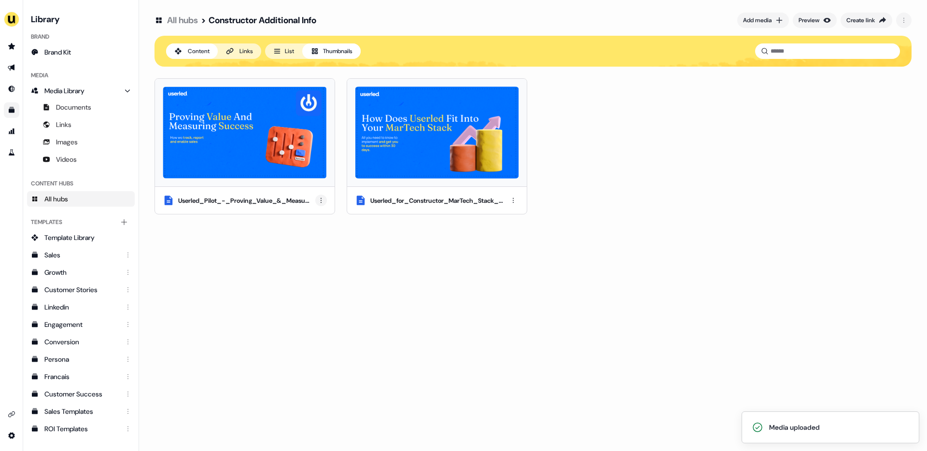
click at [322, 198] on html "Media uploaded For the best experience switch devices to a bigger screen. Go to…" at bounding box center [463, 225] width 927 height 451
click at [317, 231] on div "Rename" at bounding box center [321, 233] width 57 height 15
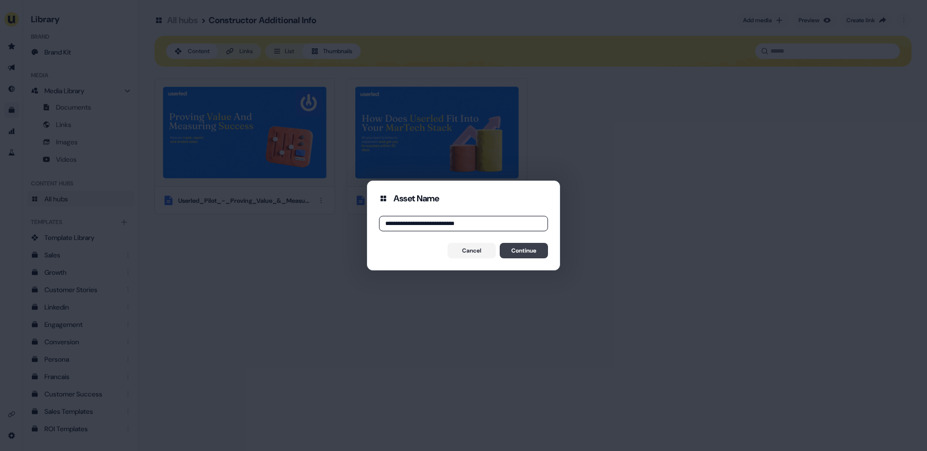
type input "**********"
click at [529, 249] on button "Continue" at bounding box center [524, 250] width 48 height 15
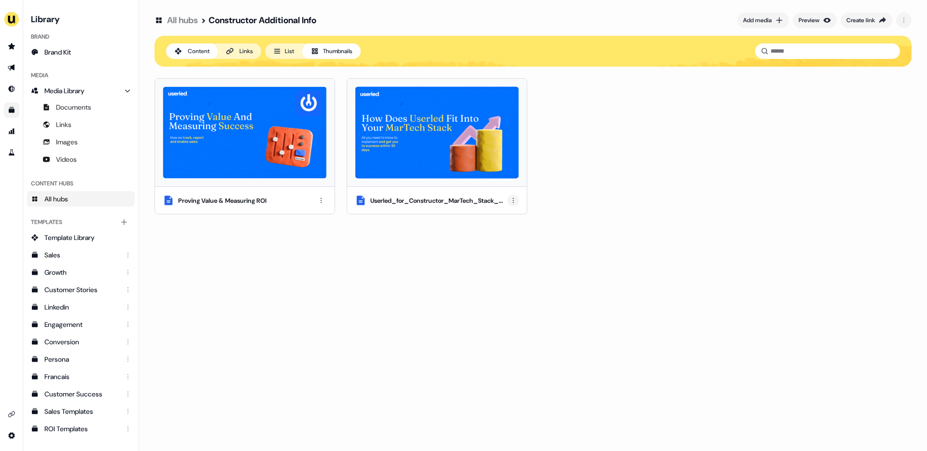
click at [511, 202] on html "For the best experience switch devices to a bigger screen. Go to Userled.io Lib…" at bounding box center [463, 225] width 927 height 451
click at [510, 235] on div "Rename" at bounding box center [513, 233] width 57 height 15
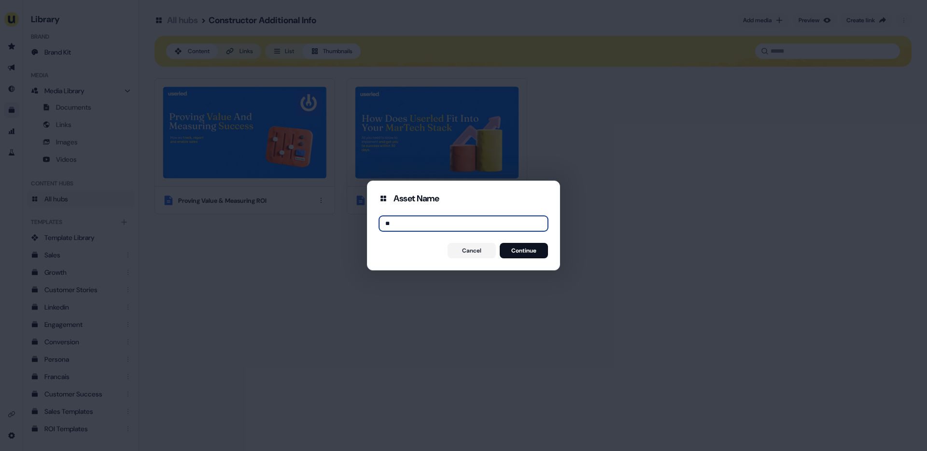
type input "*"
type input "**********"
click at [529, 248] on button "Continue" at bounding box center [524, 250] width 48 height 15
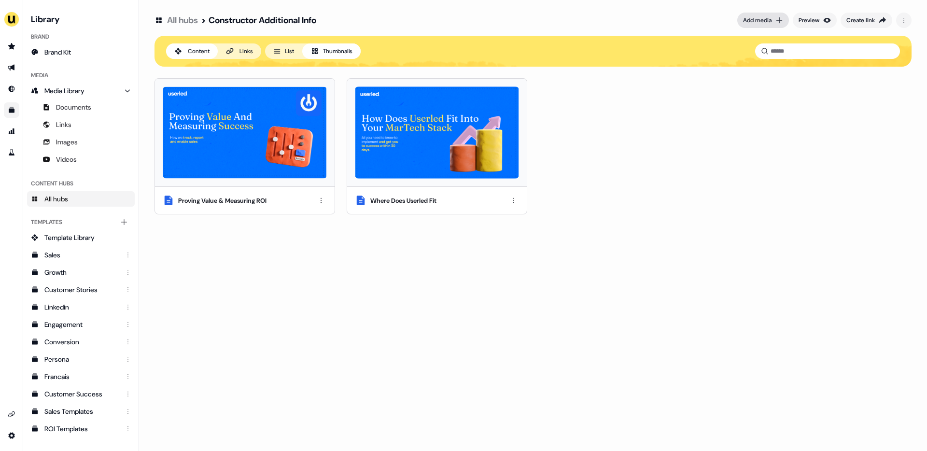
click at [765, 21] on div "Add media" at bounding box center [757, 20] width 28 height 10
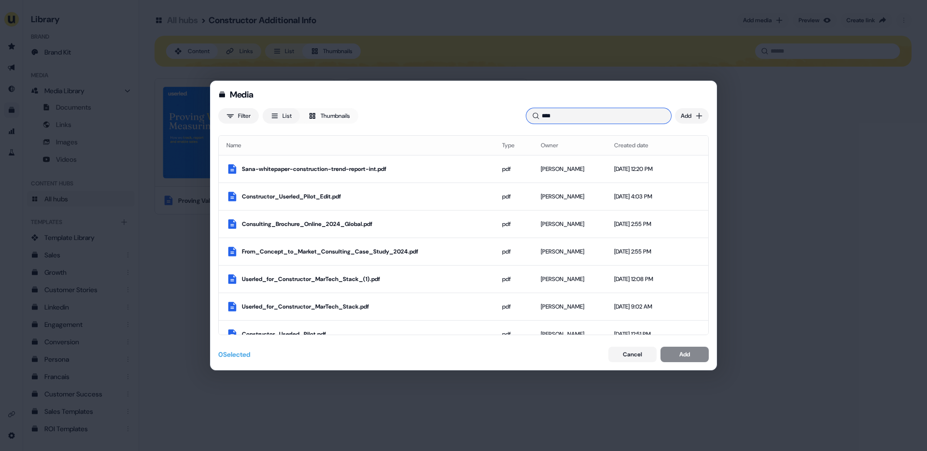
click at [556, 114] on input "****" at bounding box center [598, 115] width 145 height 15
type input "*"
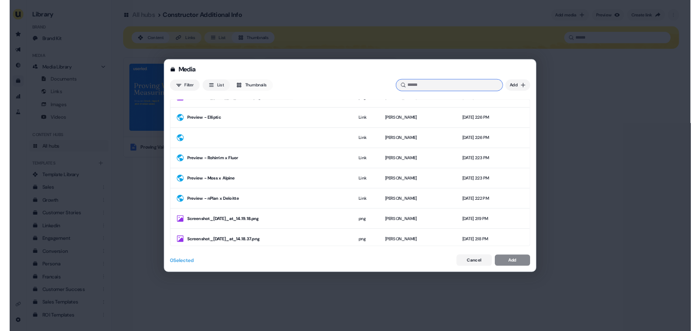
scroll to position [1232, 0]
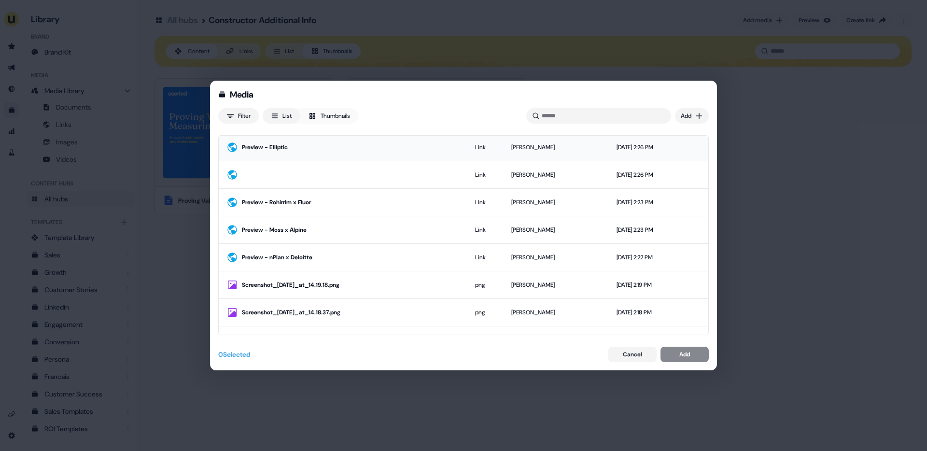
click at [334, 157] on td "Preview - Elliptic" at bounding box center [343, 147] width 249 height 28
click at [333, 206] on div "Preview - Rohirrim x Fluor" at bounding box center [348, 202] width 213 height 10
click at [339, 237] on td "Preview - Moss x Alpine" at bounding box center [341, 230] width 244 height 28
click at [345, 261] on div "Preview - nPlan x Deloitte" at bounding box center [348, 257] width 213 height 10
click at [677, 349] on button "Add" at bounding box center [684, 354] width 48 height 15
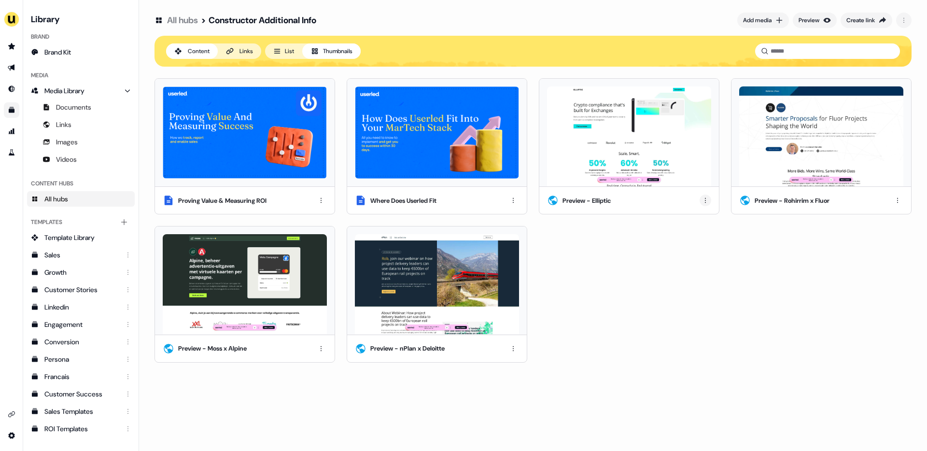
click at [707, 201] on html "For the best experience switch devices to a bigger screen. Go to Userled.io Lib…" at bounding box center [463, 225] width 927 height 451
click at [703, 235] on div "Rename" at bounding box center [705, 233] width 57 height 15
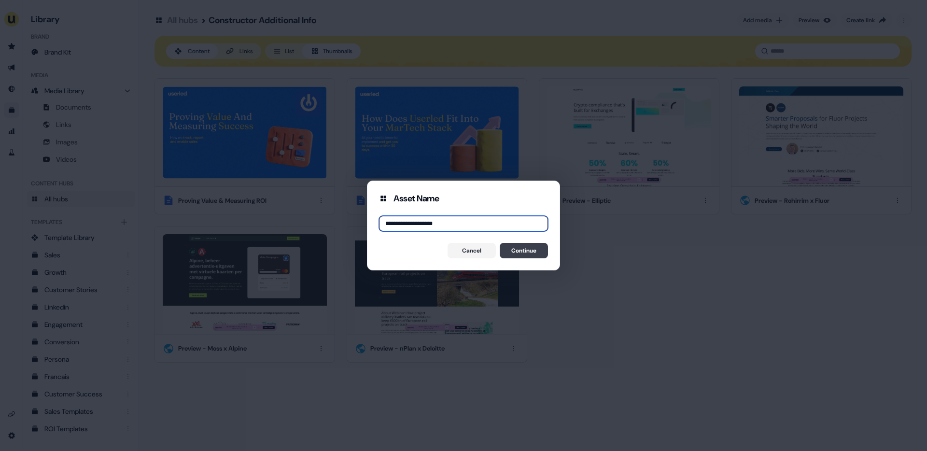
type input "**********"
click at [523, 254] on button "Continue" at bounding box center [524, 250] width 48 height 15
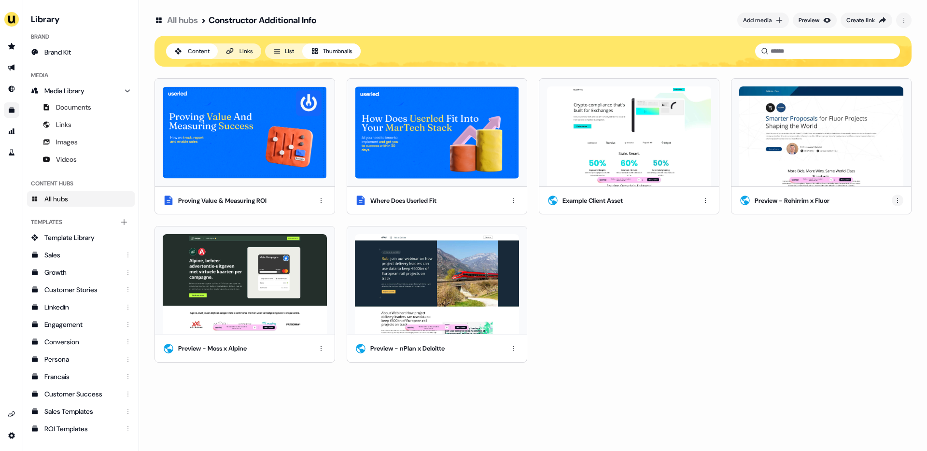
click at [903, 199] on html "For the best experience switch devices to a bigger screen. Go to Userled.io Lib…" at bounding box center [463, 225] width 927 height 451
click at [702, 199] on html "For the best experience switch devices to a bigger screen. Go to Userled.io Lib…" at bounding box center [463, 225] width 927 height 451
click at [705, 205] on html "For the best experience switch devices to a bigger screen. Go to Userled.io Lib…" at bounding box center [463, 225] width 927 height 451
click at [701, 230] on div "Rename" at bounding box center [705, 233] width 57 height 15
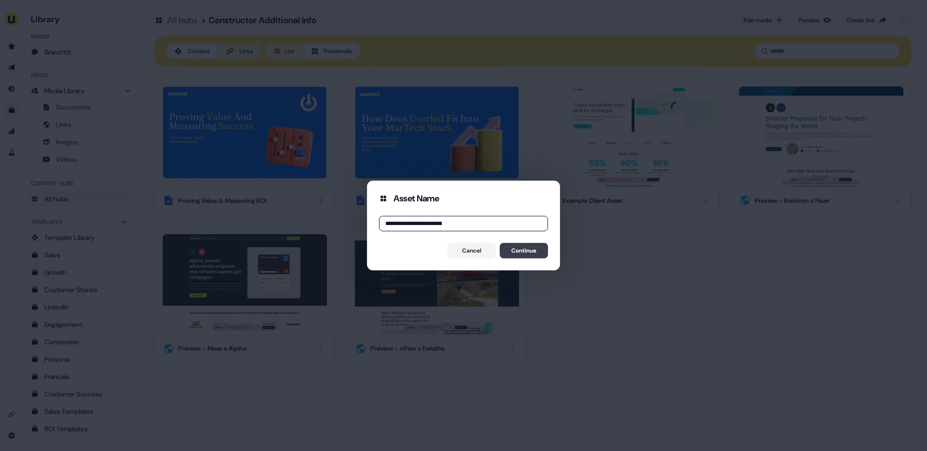
type input "**********"
click at [519, 254] on button "Continue" at bounding box center [524, 250] width 48 height 15
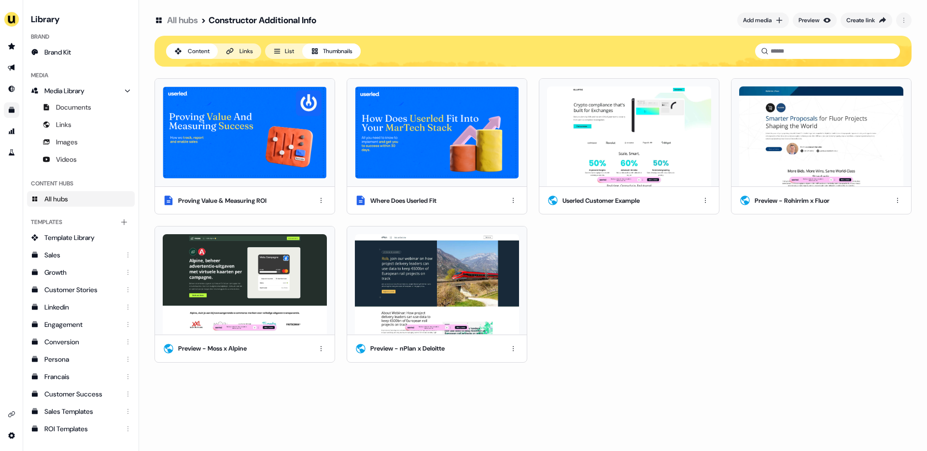
click at [891, 203] on div "Preview - Rohirrim x Fluor" at bounding box center [821, 200] width 180 height 27
click at [897, 200] on html "For the best experience switch devices to a bigger screen. Go to Userled.io Lib…" at bounding box center [463, 225] width 927 height 451
click at [887, 236] on div "Rename" at bounding box center [895, 233] width 57 height 15
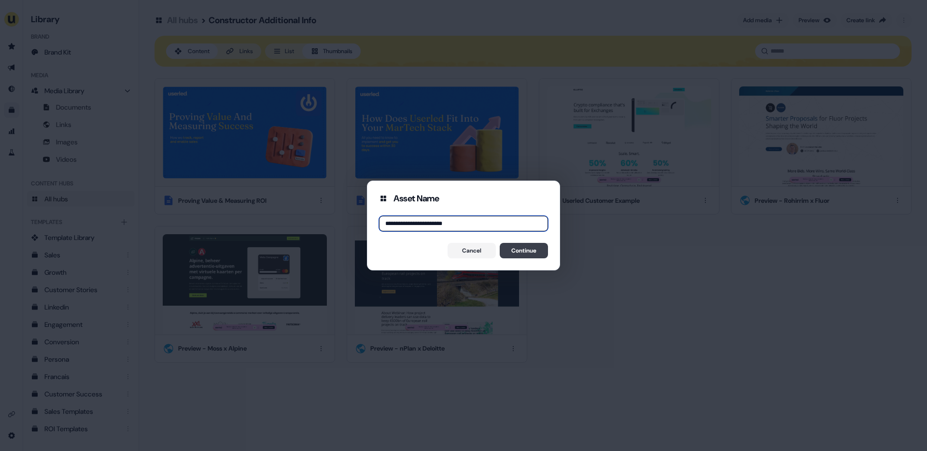
type input "**********"
click at [527, 251] on button "Continue" at bounding box center [524, 250] width 48 height 15
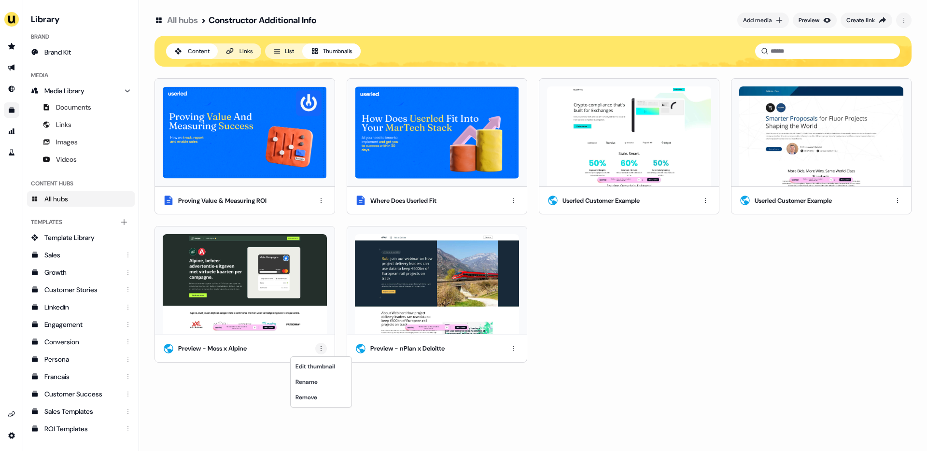
click at [320, 347] on html "For the best experience switch devices to a bigger screen. Go to Userled.io Lib…" at bounding box center [463, 225] width 927 height 451
click at [319, 386] on div "Rename" at bounding box center [321, 381] width 57 height 15
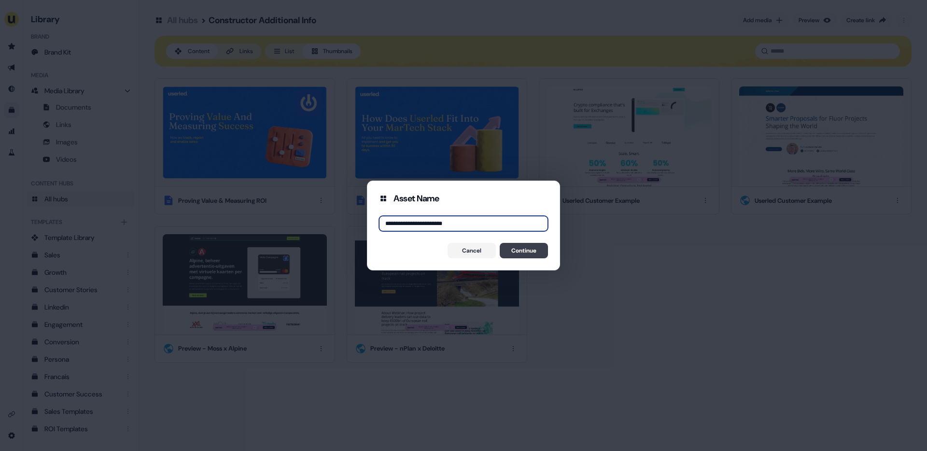
type input "**********"
click at [516, 257] on button "Continue" at bounding box center [524, 250] width 48 height 15
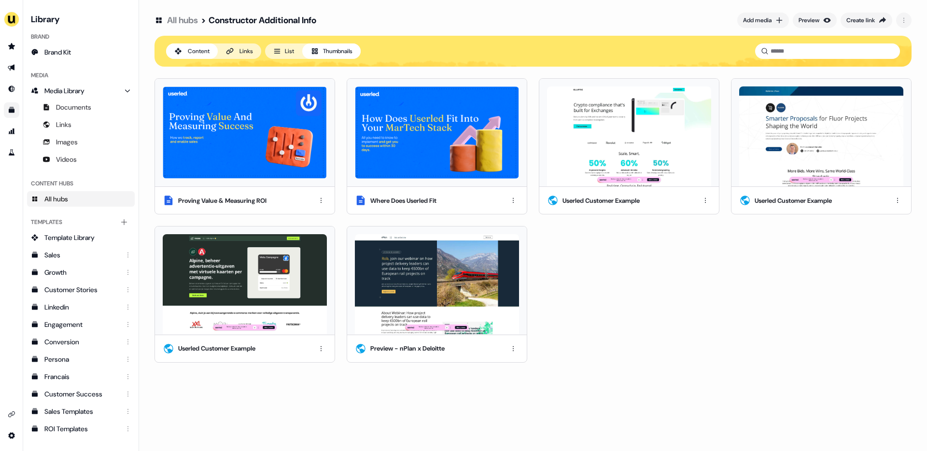
click at [506, 346] on div "Preview - nPlan x Deloitte" at bounding box center [437, 348] width 180 height 27
click at [511, 351] on html "For the best experience switch devices to a bigger screen. Go to Userled.io Lib…" at bounding box center [463, 225] width 927 height 451
click at [507, 380] on div "Rename" at bounding box center [513, 381] width 57 height 15
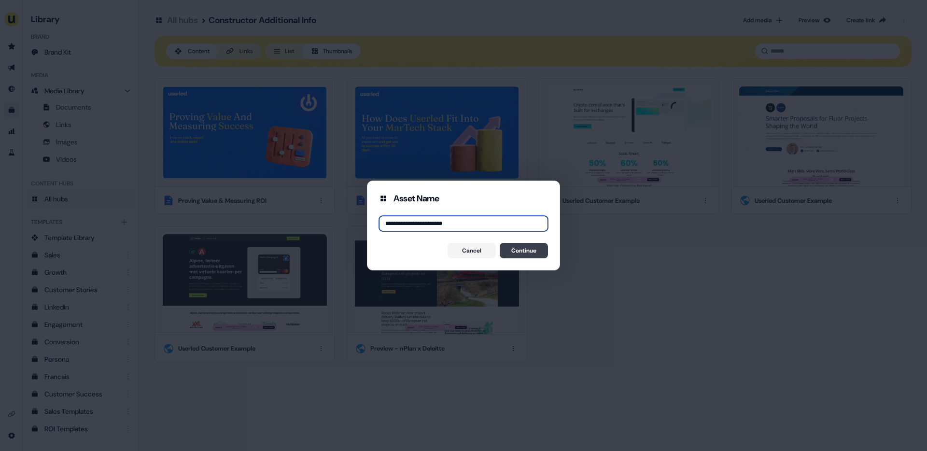
type input "**********"
click at [517, 254] on button "Continue" at bounding box center [524, 250] width 48 height 15
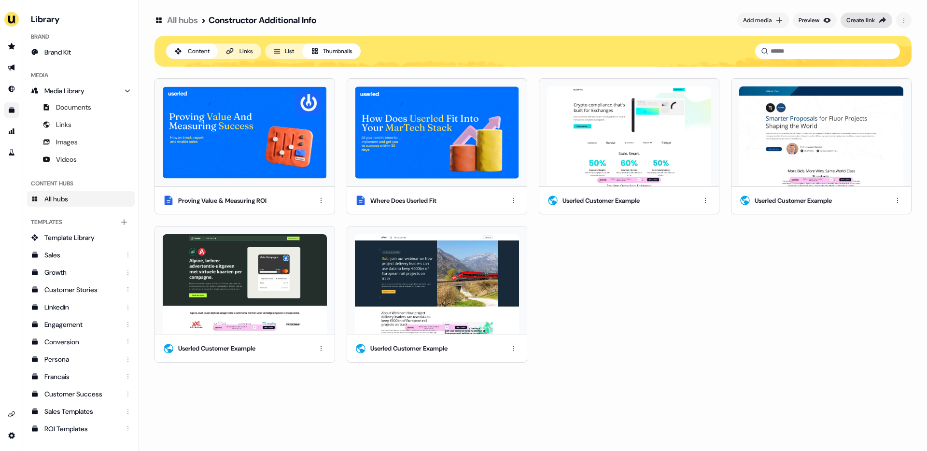
click at [860, 18] on div "Create link" at bounding box center [860, 20] width 28 height 10
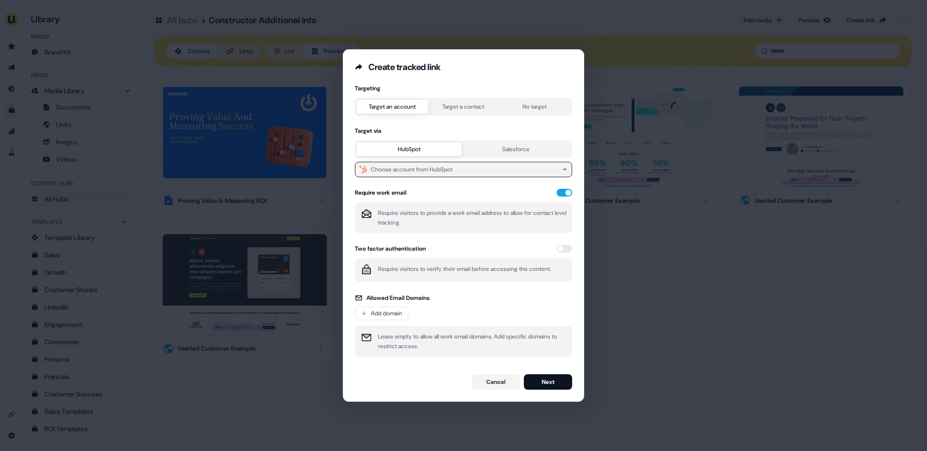
click at [476, 168] on button "Choose account from HubSpot" at bounding box center [463, 169] width 217 height 15
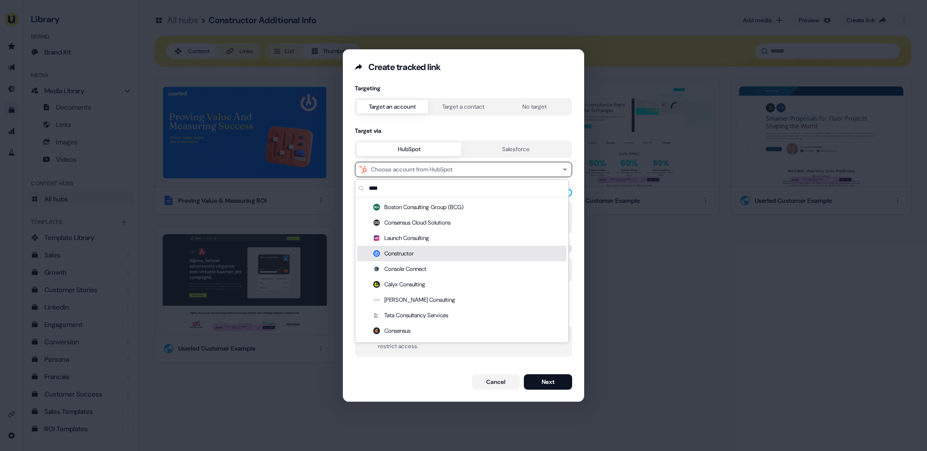
type input "****"
click at [428, 249] on div "Constructor" at bounding box center [461, 253] width 209 height 15
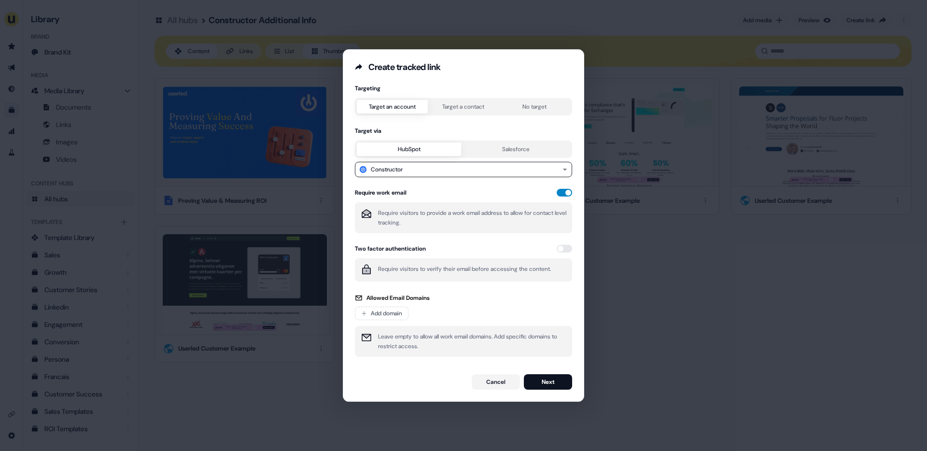
click at [564, 191] on button "button" at bounding box center [564, 193] width 15 height 8
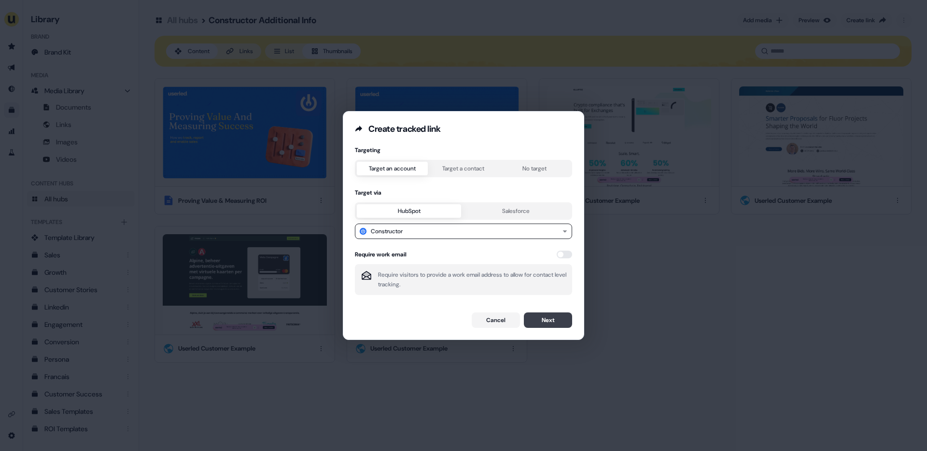
click at [539, 323] on button "Next" at bounding box center [548, 319] width 48 height 15
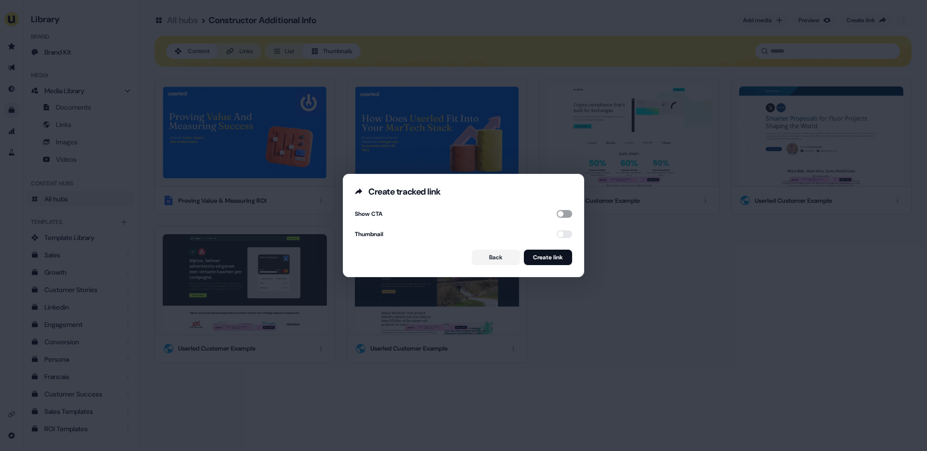
click at [563, 213] on button "button" at bounding box center [564, 214] width 15 height 8
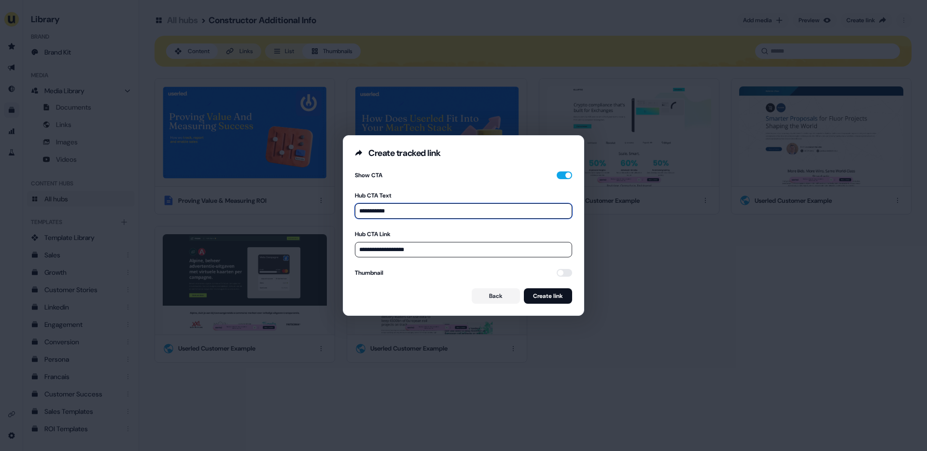
drag, startPoint x: 413, startPoint y: 215, endPoint x: 344, endPoint y: 214, distance: 68.5
click at [344, 214] on div "**********" at bounding box center [463, 237] width 240 height 156
type input "**********"
click at [419, 247] on input "**********" at bounding box center [463, 249] width 217 height 15
drag, startPoint x: 424, startPoint y: 248, endPoint x: 361, endPoint y: 248, distance: 62.7
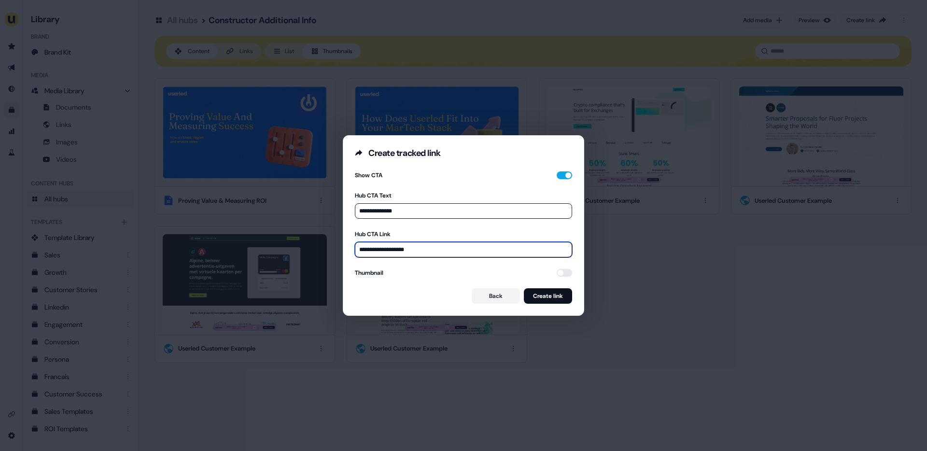
click at [361, 248] on input "**********" at bounding box center [463, 249] width 217 height 15
type input "*"
paste input "**********"
type input "**********"
click at [560, 270] on button "button" at bounding box center [564, 273] width 15 height 8
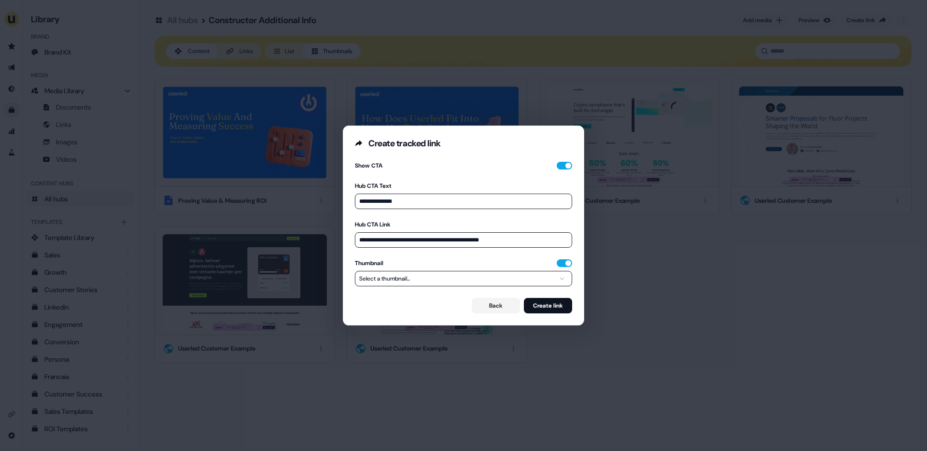
click at [529, 275] on button "Select a thumbnail..." at bounding box center [463, 278] width 217 height 15
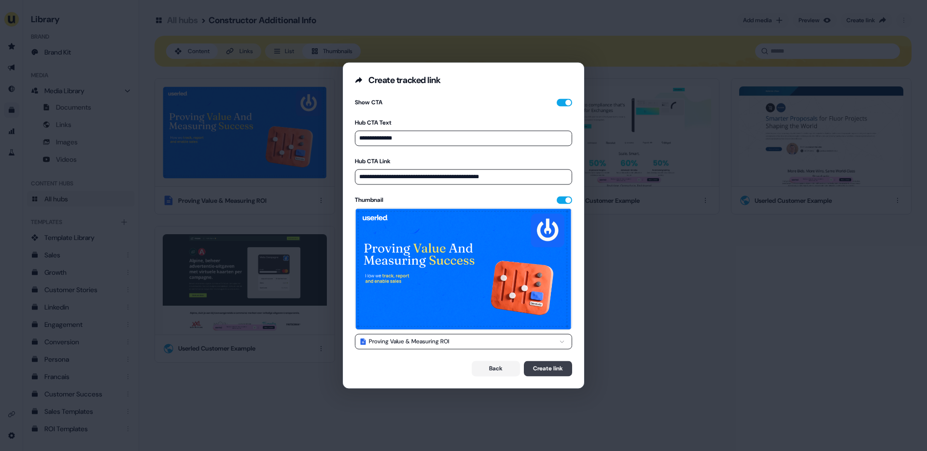
click at [546, 366] on button "Create link" at bounding box center [548, 368] width 48 height 15
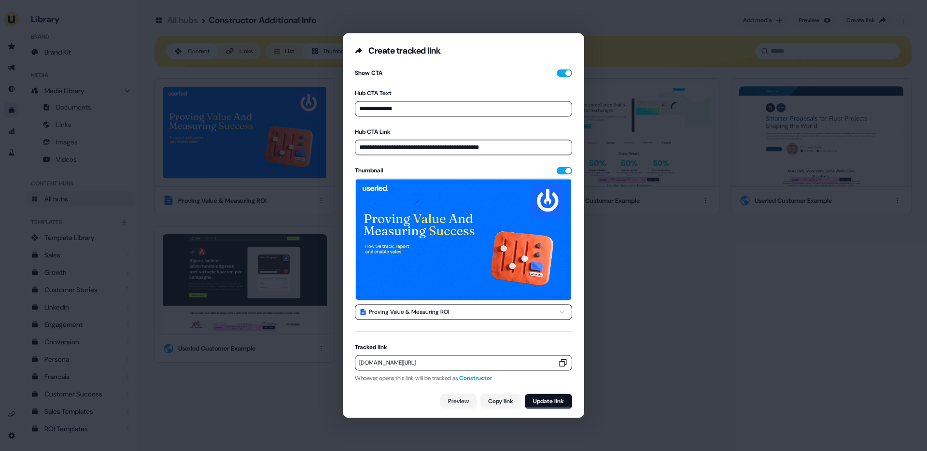
click at [559, 361] on icon "button" at bounding box center [563, 363] width 10 height 10
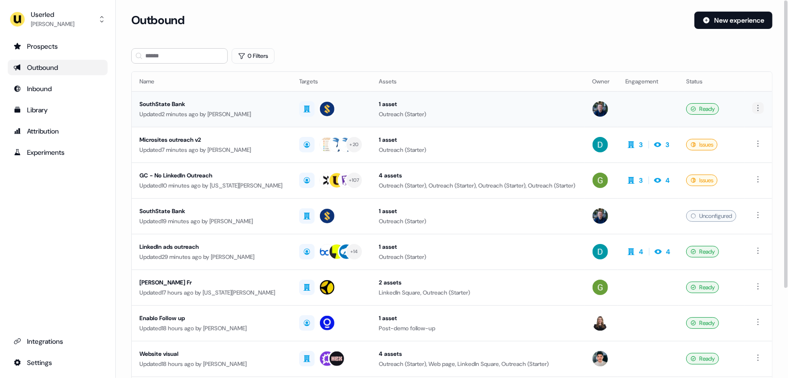
click at [761, 107] on html "For the best experience switch devices to a bigger screen. Go to Userled.io Use…" at bounding box center [394, 189] width 788 height 378
click at [747, 139] on span "Delete" at bounding box center [740, 141] width 17 height 8
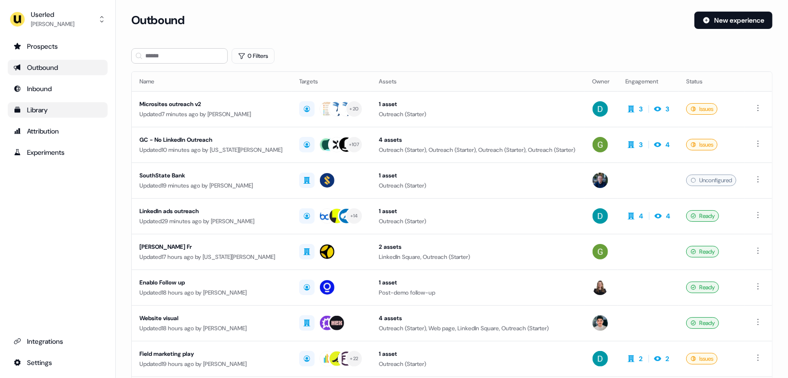
click at [39, 110] on div "Library" at bounding box center [58, 110] width 88 height 10
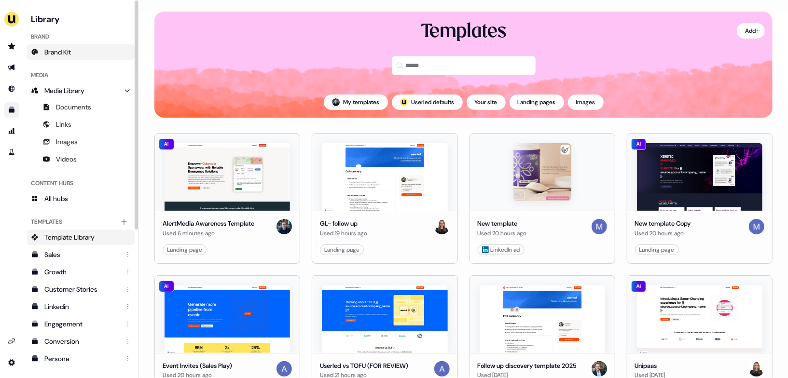
click at [82, 47] on link "Brand Kit" at bounding box center [81, 51] width 108 height 15
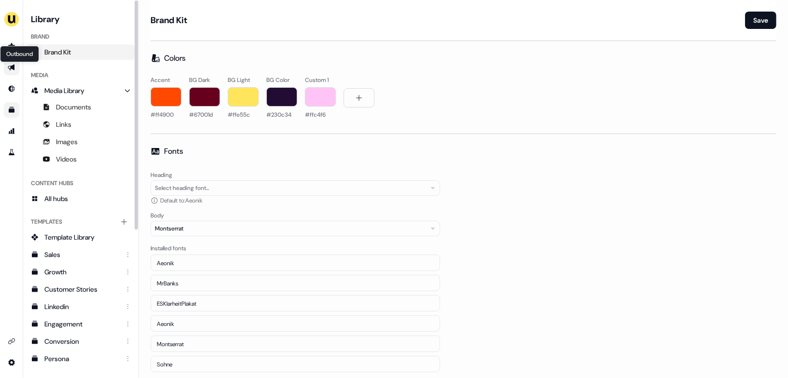
click at [10, 71] on link "Outbound Outbound" at bounding box center [11, 67] width 15 height 15
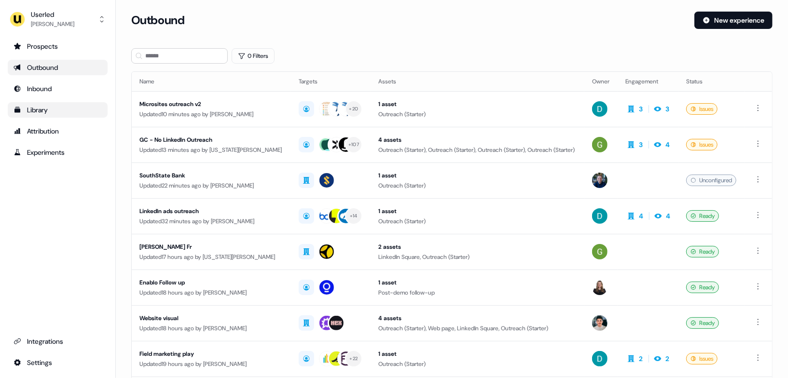
click at [34, 112] on div "Library" at bounding box center [58, 110] width 88 height 10
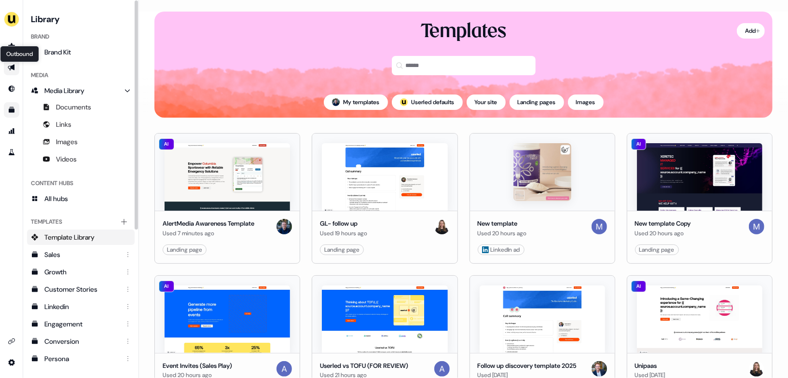
click at [13, 74] on link "Outbound Outbound" at bounding box center [11, 67] width 15 height 15
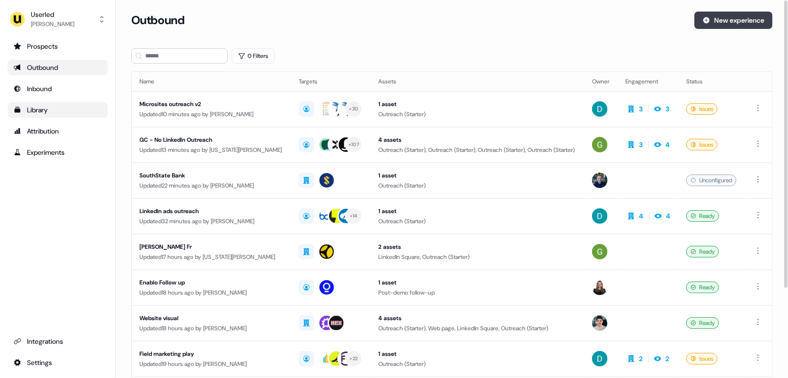
click at [738, 24] on button "New experience" at bounding box center [734, 20] width 78 height 17
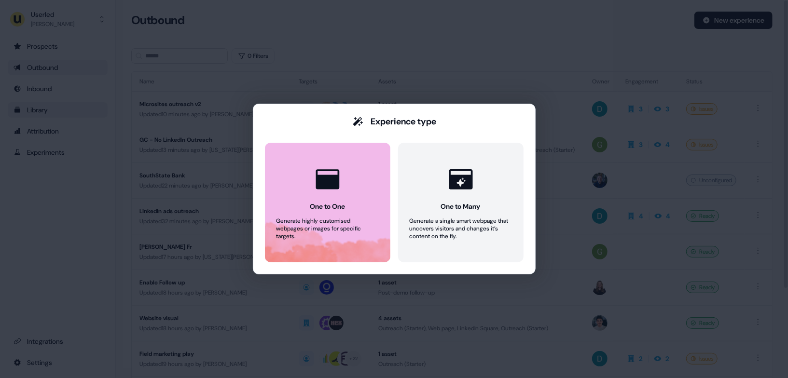
click at [298, 206] on button "One to One Generate highly customised webpages or images for specific targets." at bounding box center [327, 203] width 125 height 120
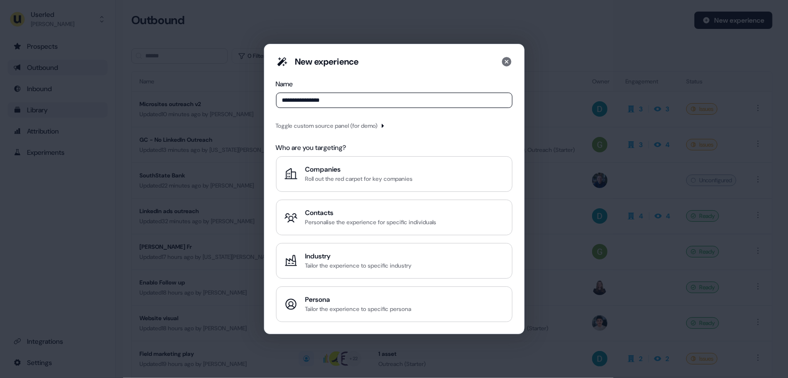
type input "**********"
click at [329, 125] on div "Toggle custom source panel (for demo)" at bounding box center [327, 126] width 102 height 10
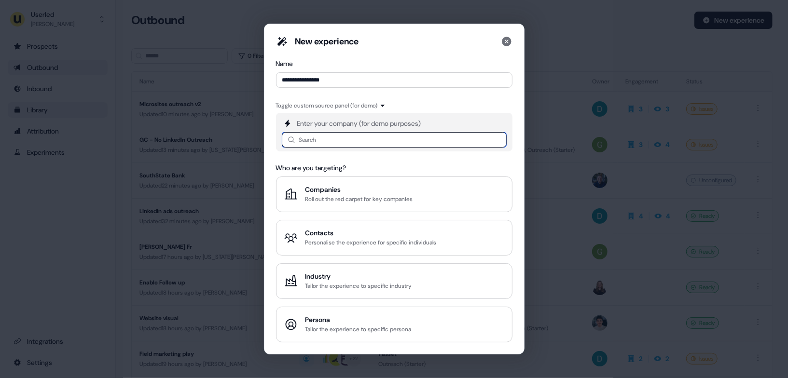
click at [320, 143] on input at bounding box center [394, 139] width 225 height 15
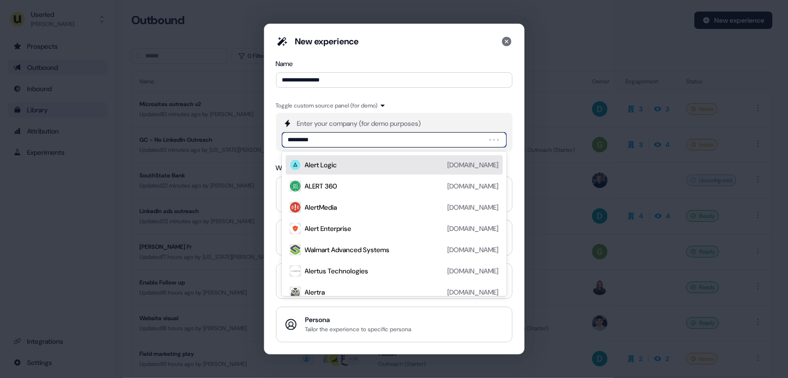
type input "**********"
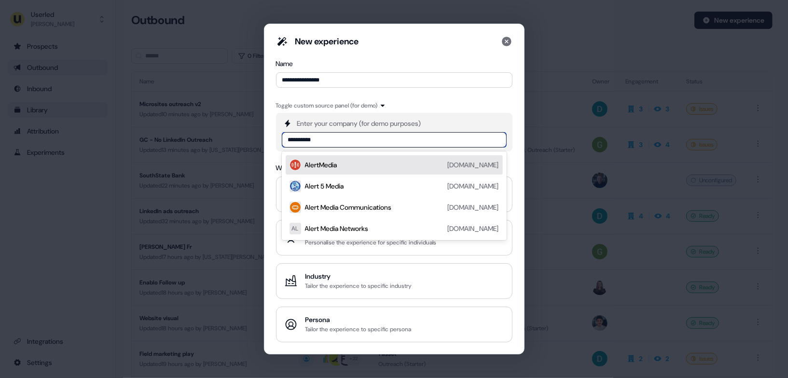
click at [340, 166] on div "AlertMedia alertmedia.com" at bounding box center [402, 165] width 194 height 12
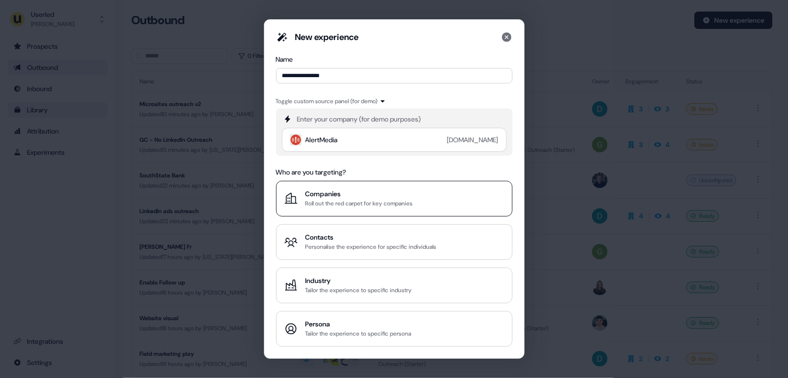
click at [358, 199] on div "Companies" at bounding box center [360, 194] width 108 height 10
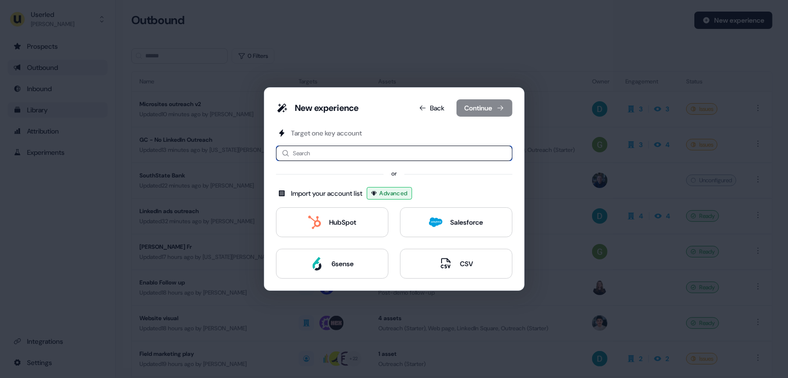
click at [312, 150] on input at bounding box center [394, 153] width 237 height 15
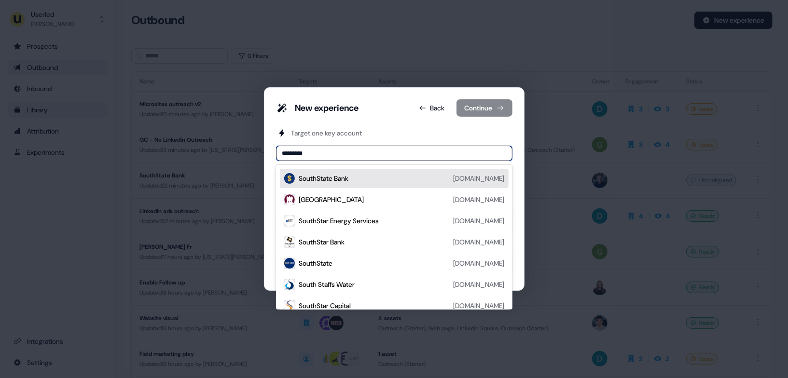
type input "**********"
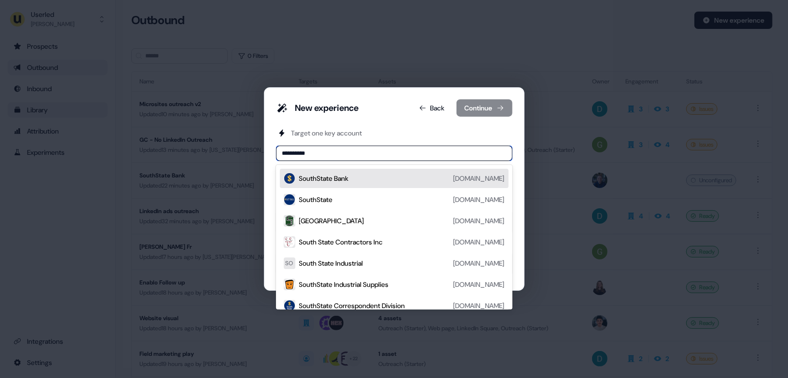
click at [322, 177] on div "SouthState Bank" at bounding box center [324, 179] width 50 height 10
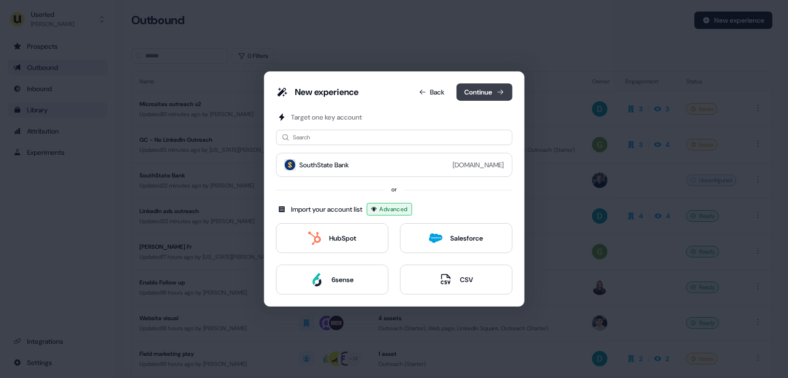
click at [486, 95] on button "Continue" at bounding box center [485, 92] width 56 height 17
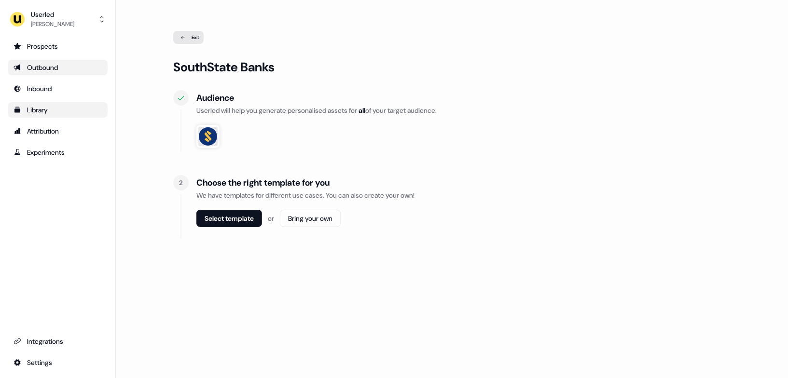
click at [233, 230] on div "Select template or Bring your own" at bounding box center [463, 222] width 535 height 25
click at [238, 219] on button "Select template" at bounding box center [229, 218] width 66 height 17
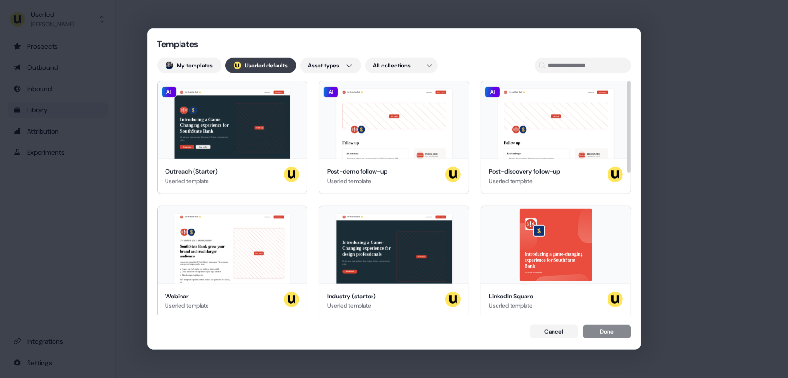
click at [272, 67] on button "; Userled defaults" at bounding box center [260, 65] width 71 height 15
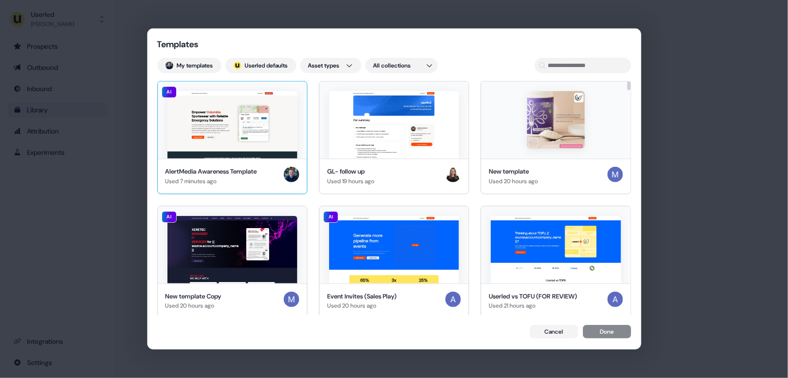
click at [231, 123] on img at bounding box center [232, 125] width 130 height 68
click at [607, 334] on button "Done" at bounding box center [607, 333] width 48 height 14
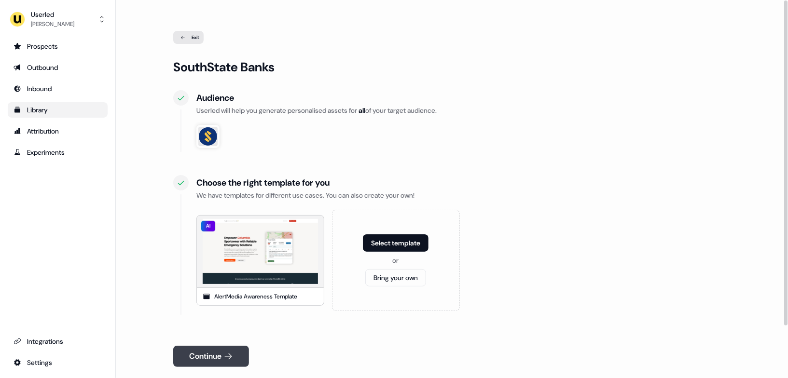
click at [219, 359] on button "Continue" at bounding box center [211, 356] width 76 height 21
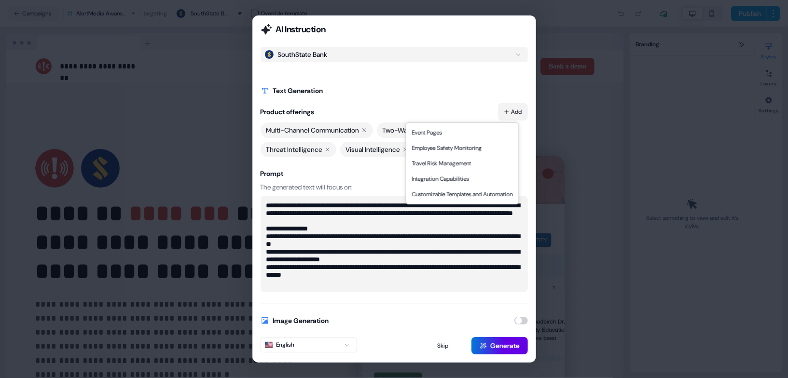
click at [514, 113] on button "Add" at bounding box center [513, 111] width 30 height 17
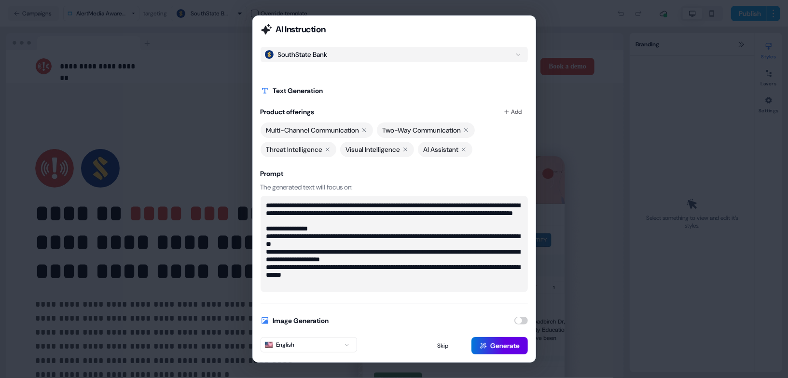
click at [464, 103] on div "**********" at bounding box center [394, 170] width 267 height 246
click at [390, 290] on textarea "**********" at bounding box center [395, 244] width 268 height 97
paste textarea "**********"
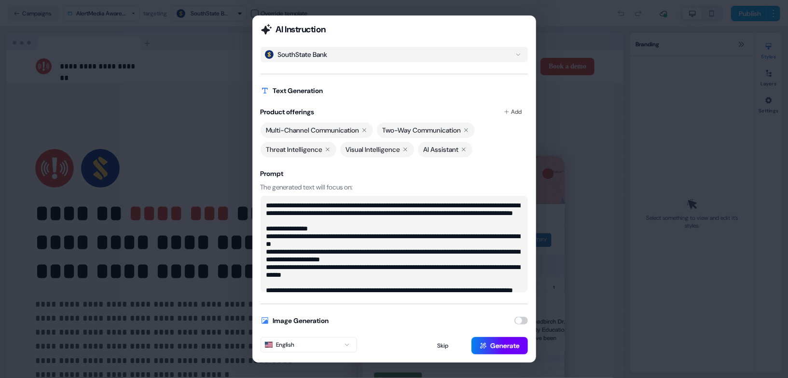
type textarea "**********"
click at [501, 346] on button "Generate" at bounding box center [500, 345] width 56 height 17
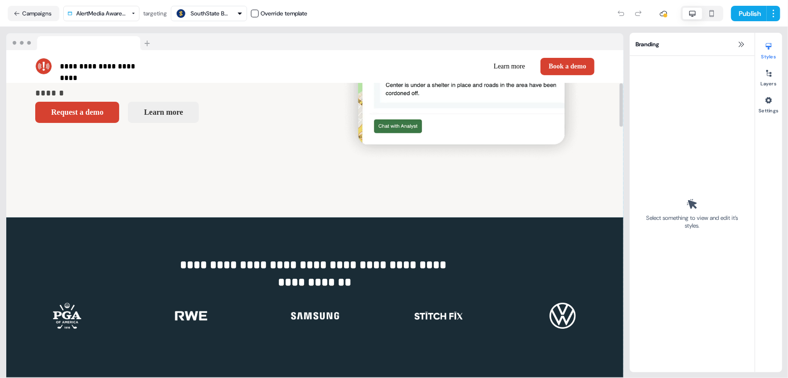
scroll to position [67, 0]
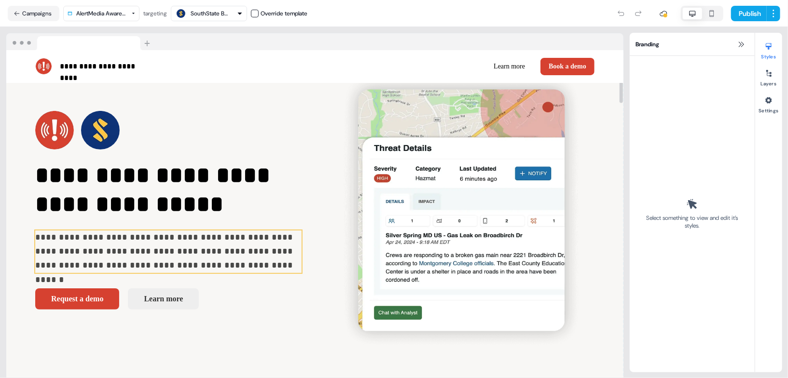
click at [150, 252] on p "**********" at bounding box center [168, 252] width 266 height 42
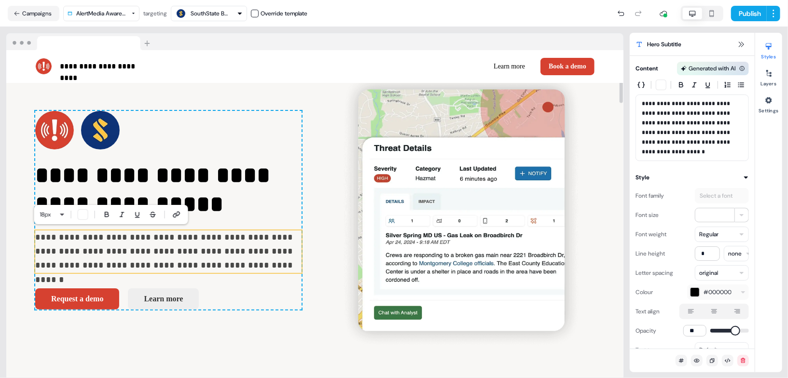
click at [123, 252] on p "**********" at bounding box center [168, 252] width 266 height 42
drag, startPoint x: 123, startPoint y: 252, endPoint x: 196, endPoint y: 251, distance: 72.9
click at [196, 251] on p "**********" at bounding box center [168, 252] width 266 height 42
click at [284, 315] on div "**********" at bounding box center [314, 210] width 617 height 389
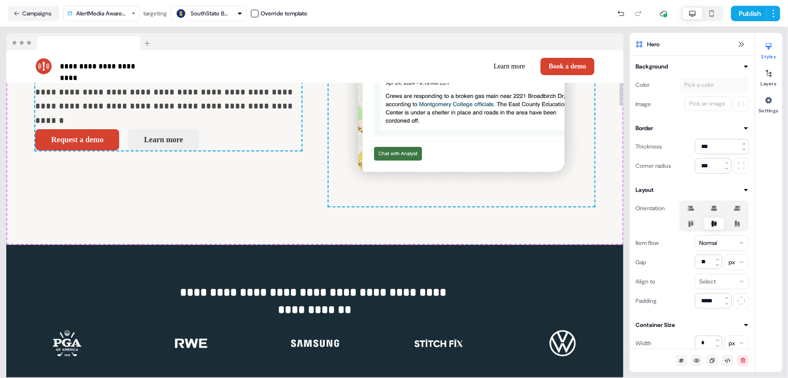
scroll to position [0, 0]
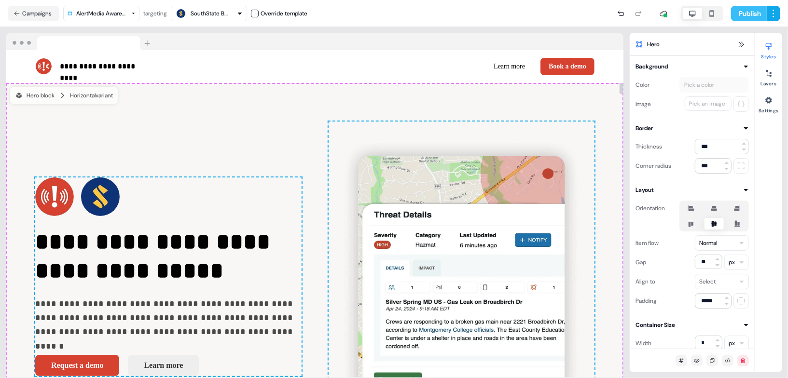
click at [750, 14] on button "Publish" at bounding box center [749, 13] width 36 height 15
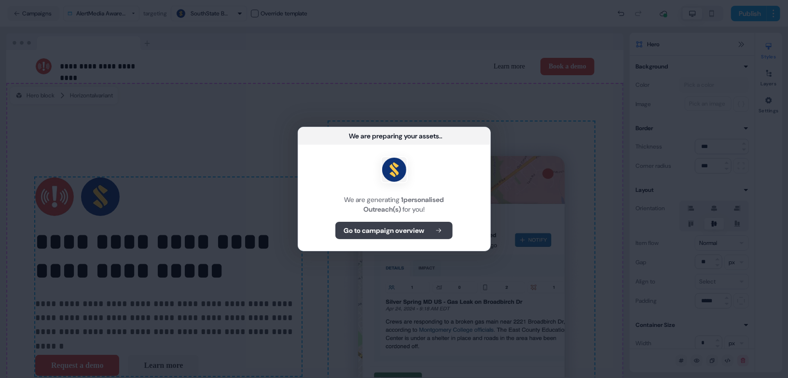
click at [408, 233] on b "Go to campaign overview" at bounding box center [384, 231] width 81 height 10
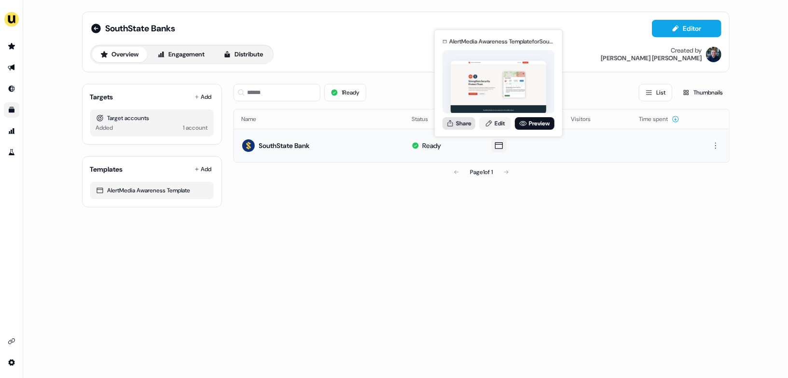
click at [467, 124] on button "Share" at bounding box center [459, 123] width 33 height 13
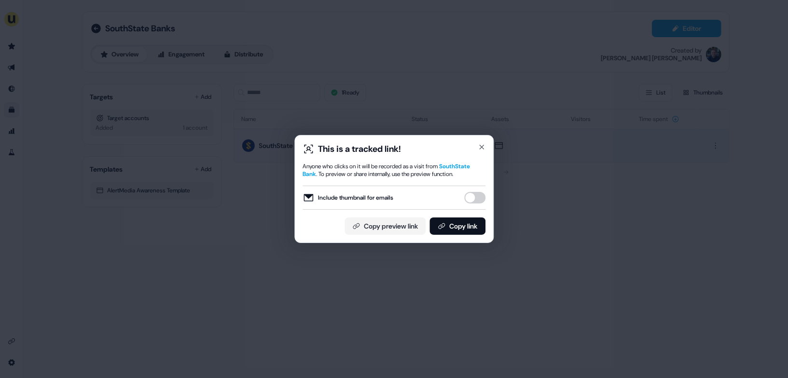
click at [477, 203] on button "Include thumbnail for emails" at bounding box center [474, 198] width 21 height 12
click at [467, 223] on button "Copy link" at bounding box center [458, 226] width 56 height 17
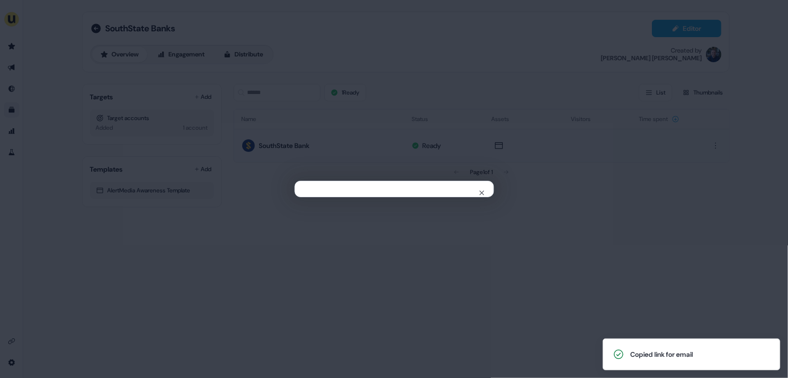
click at [243, 247] on div "Close" at bounding box center [394, 189] width 788 height 378
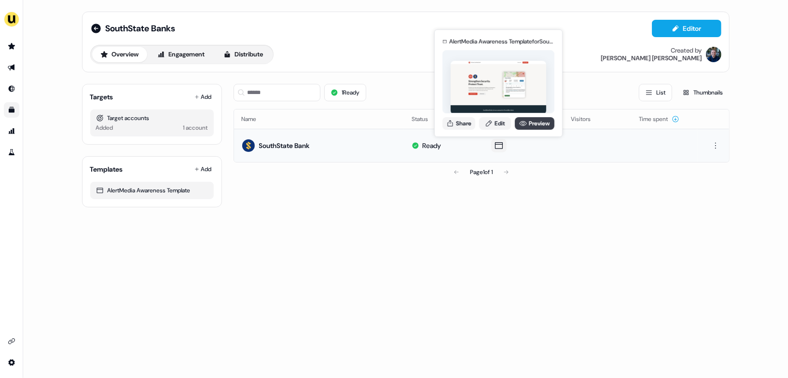
click at [531, 125] on link "Preview" at bounding box center [535, 123] width 40 height 13
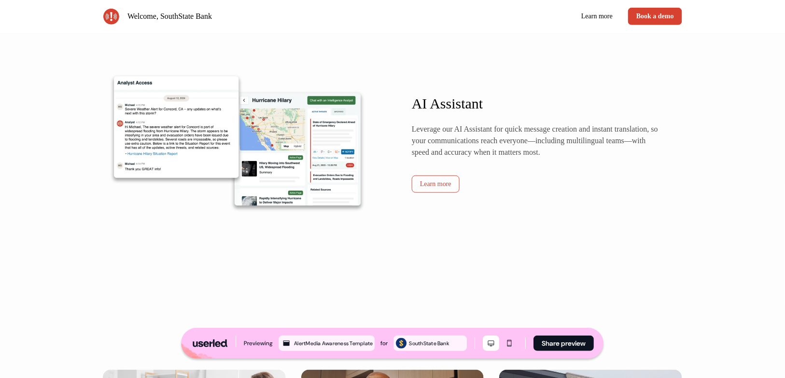
scroll to position [1475, 0]
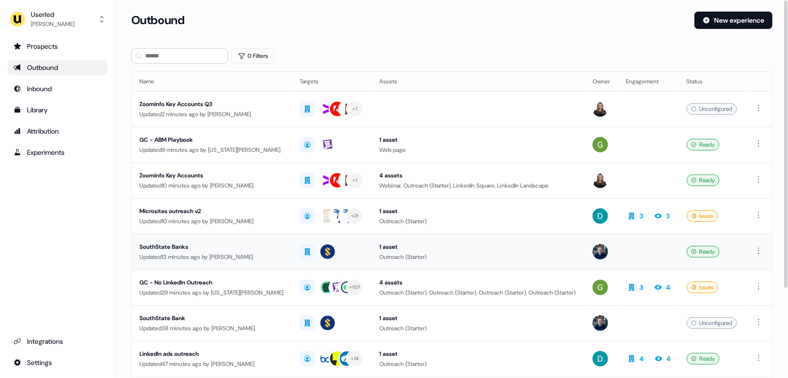
click at [259, 246] on div "SouthState Banks" at bounding box center [211, 247] width 145 height 10
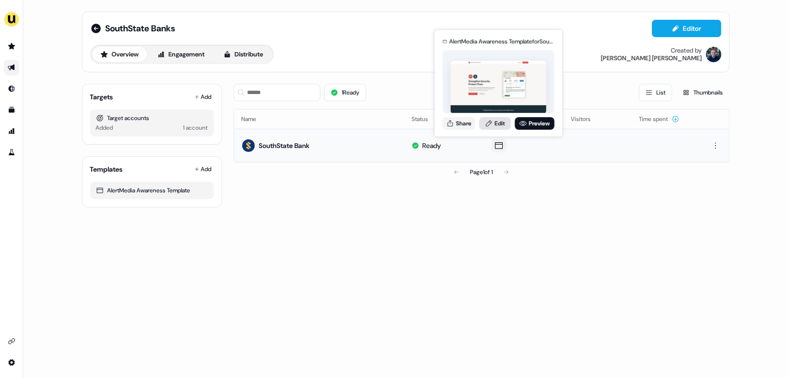
click at [502, 124] on link "Edit" at bounding box center [495, 123] width 32 height 13
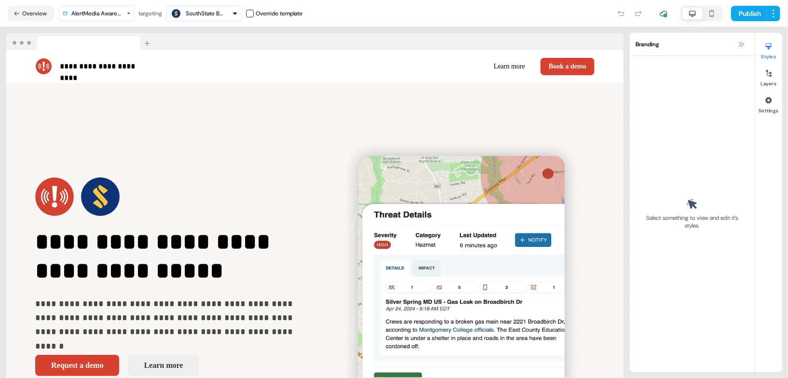
click at [739, 43] on icon at bounding box center [742, 45] width 8 height 8
click at [745, 44] on icon at bounding box center [742, 45] width 8 height 8
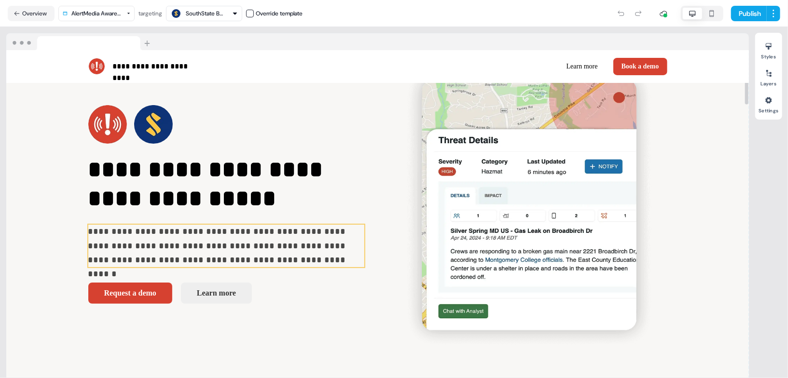
click at [197, 247] on p "**********" at bounding box center [226, 246] width 276 height 42
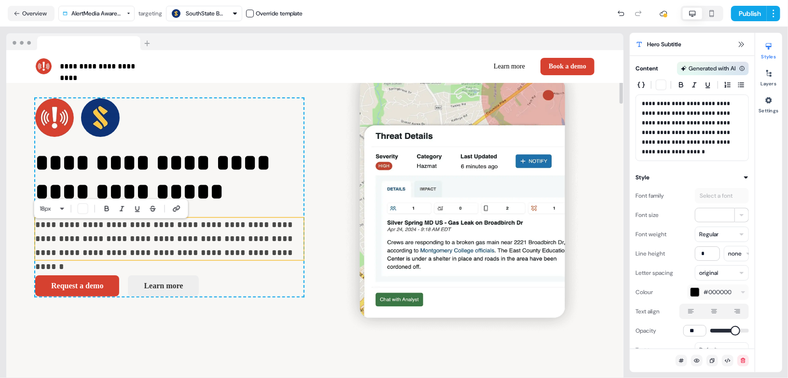
scroll to position [73, 0]
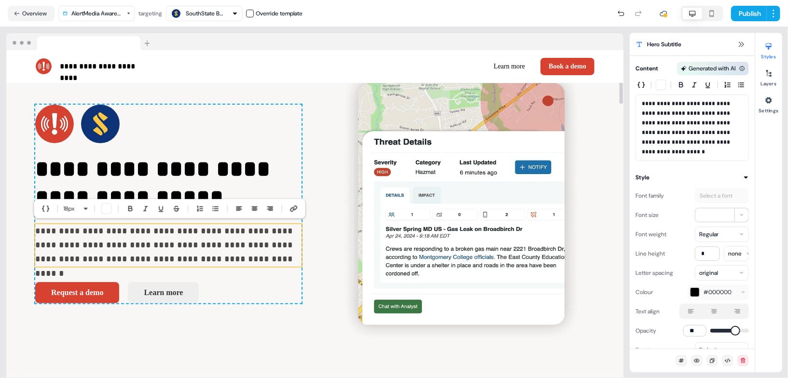
click at [100, 263] on p "**********" at bounding box center [168, 245] width 266 height 42
click at [115, 357] on div "**********" at bounding box center [314, 204] width 617 height 389
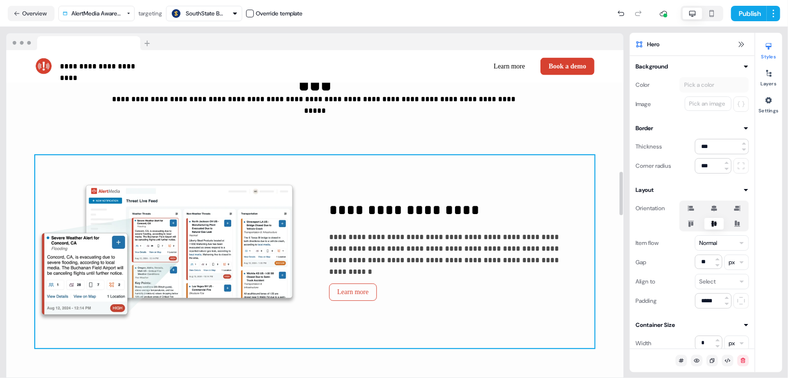
scroll to position [908, 0]
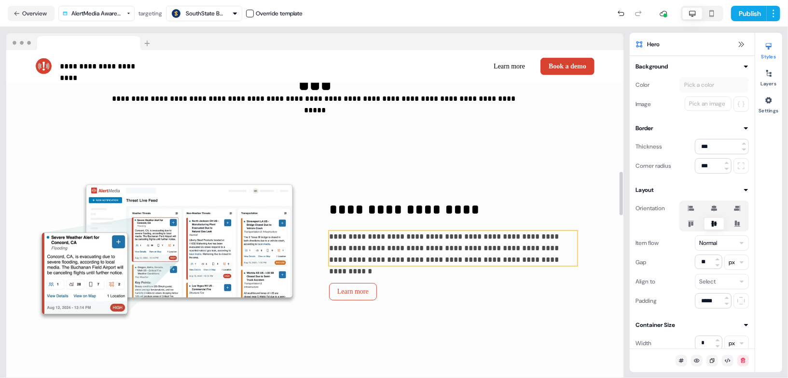
click at [520, 249] on p "**********" at bounding box center [453, 248] width 248 height 35
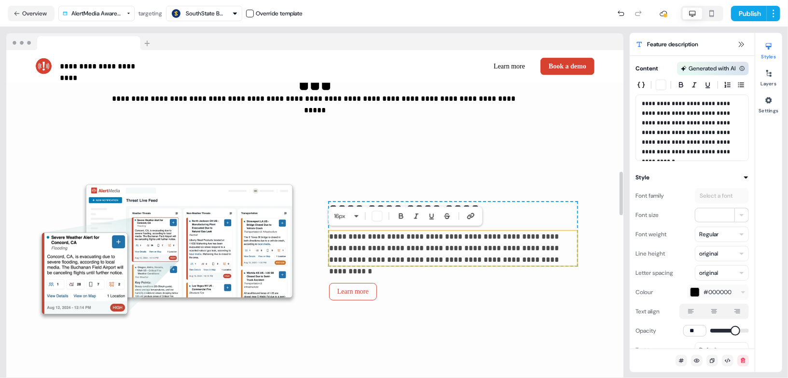
click at [522, 251] on p "**********" at bounding box center [453, 248] width 248 height 35
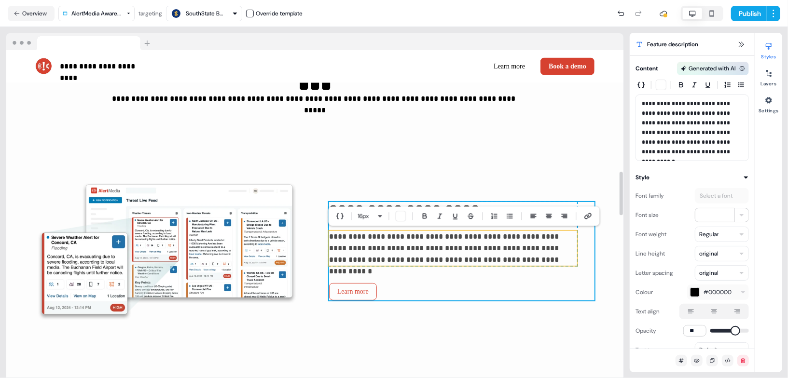
click at [530, 283] on div "**********" at bounding box center [461, 251] width 265 height 98
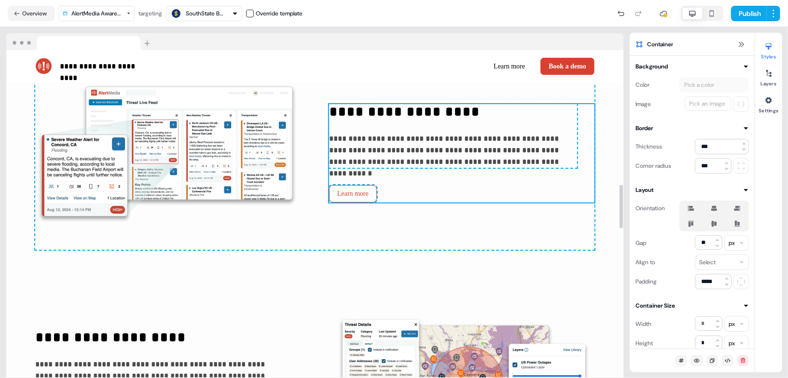
scroll to position [1141, 0]
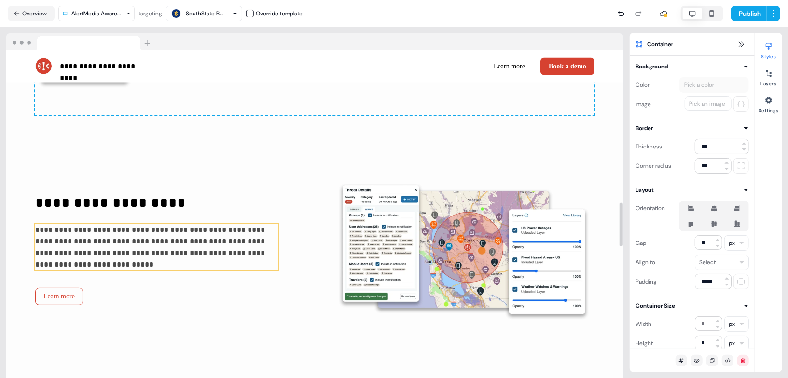
click at [114, 254] on p "**********" at bounding box center [156, 247] width 243 height 46
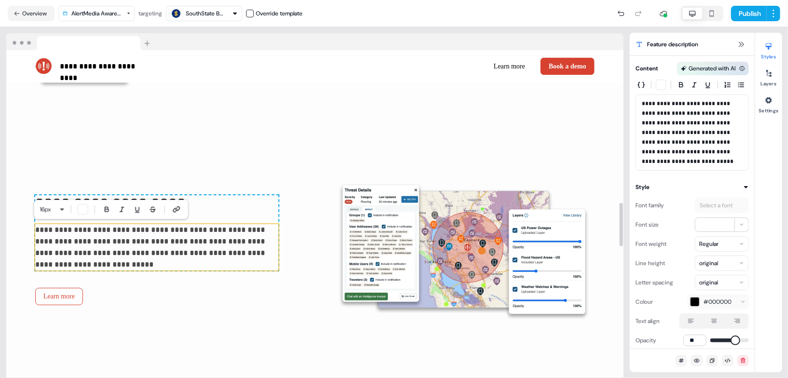
click at [93, 254] on p "**********" at bounding box center [156, 247] width 243 height 46
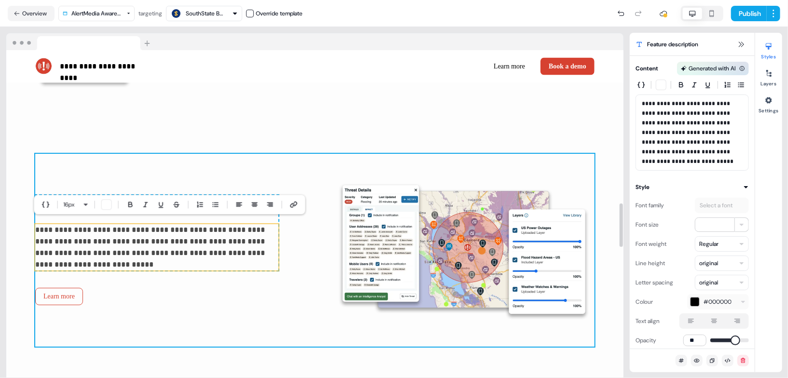
scroll to position [1360, 0]
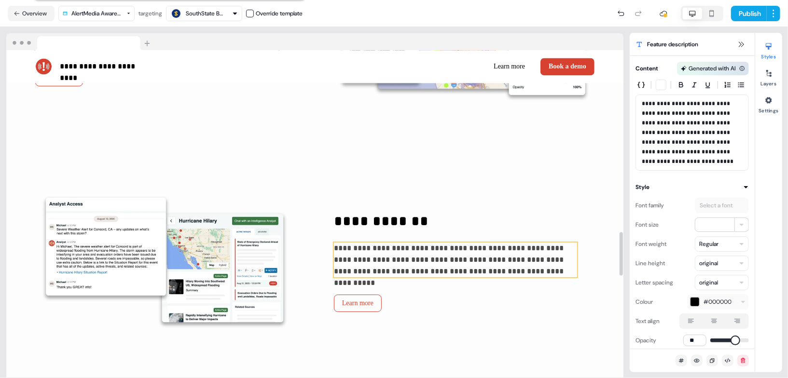
click at [400, 271] on p "**********" at bounding box center [455, 260] width 243 height 35
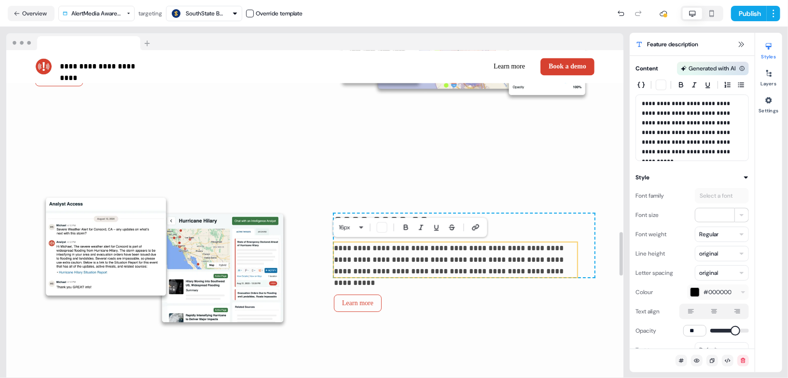
click at [404, 272] on p "**********" at bounding box center [455, 260] width 243 height 35
click at [514, 262] on p "**********" at bounding box center [455, 260] width 243 height 35
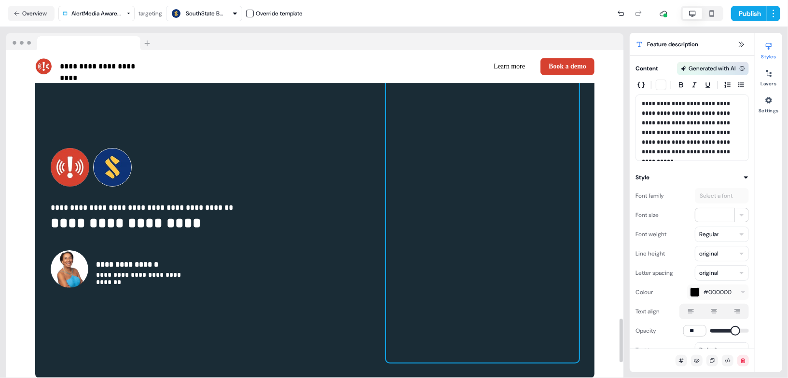
scroll to position [2010, 0]
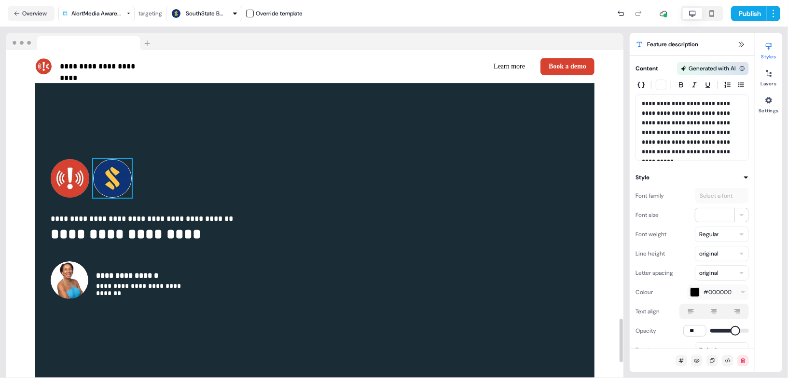
click at [124, 175] on img at bounding box center [112, 178] width 39 height 39
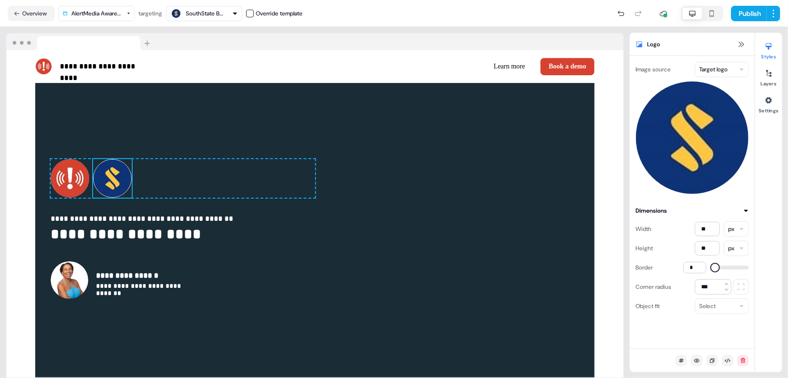
type input "*"
click at [711, 268] on span at bounding box center [716, 268] width 10 height 10
click at [605, 229] on div "**********" at bounding box center [314, 229] width 617 height 351
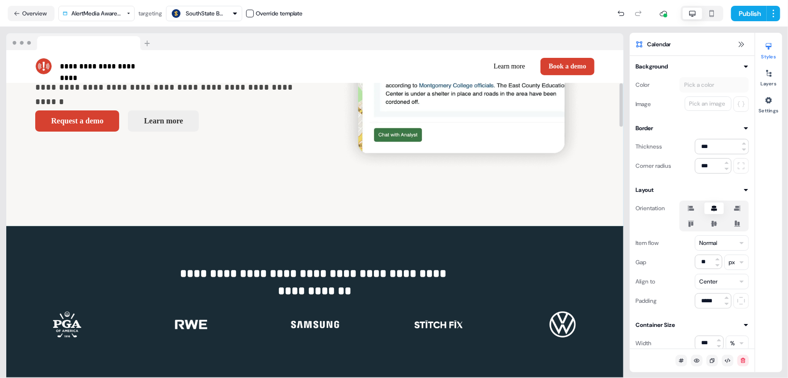
scroll to position [0, 0]
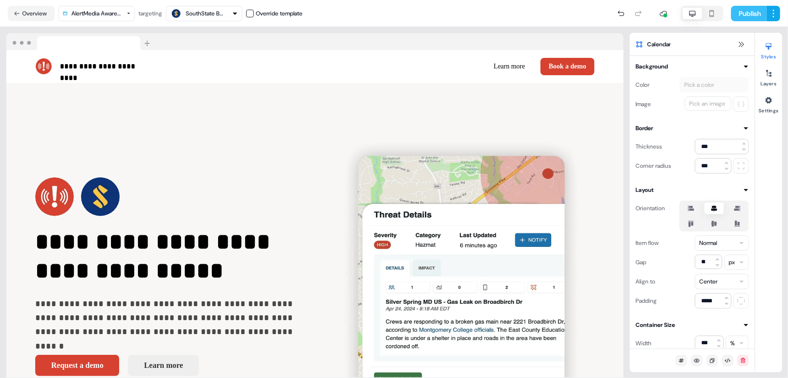
click at [752, 15] on button "Publish" at bounding box center [749, 13] width 36 height 15
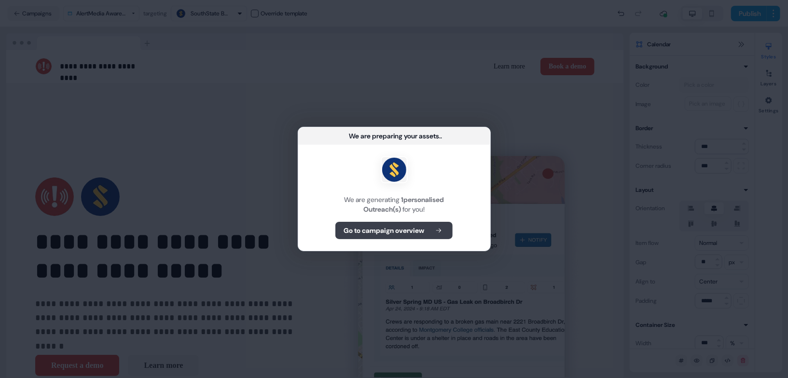
click at [397, 234] on b "Go to campaign overview" at bounding box center [384, 231] width 81 height 10
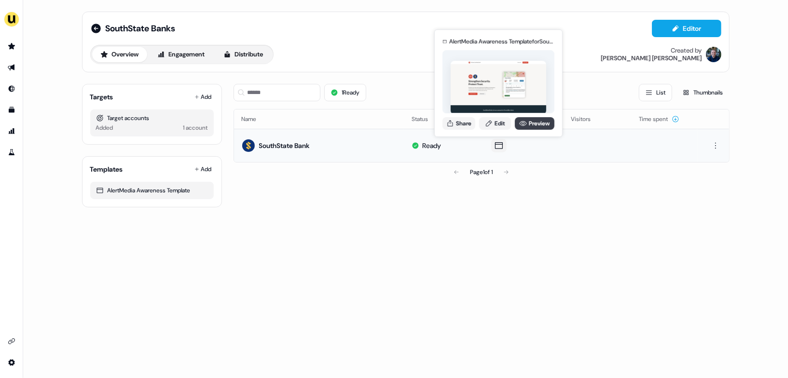
click at [531, 125] on link "Preview" at bounding box center [535, 123] width 40 height 13
click at [465, 122] on button "Share" at bounding box center [459, 123] width 33 height 13
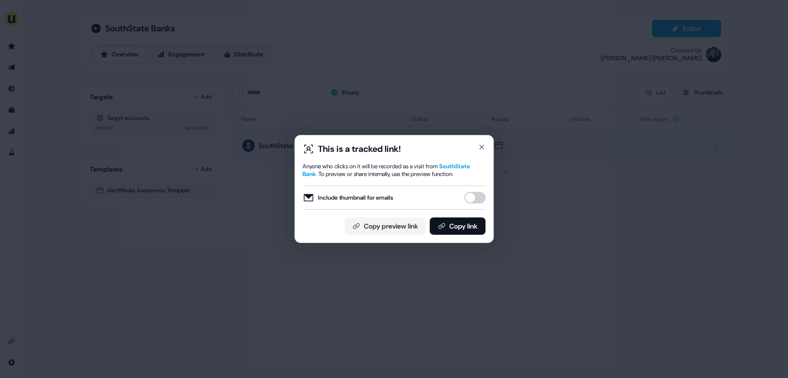
click at [475, 193] on button "Include thumbnail for emails" at bounding box center [474, 198] width 21 height 12
click at [466, 222] on button "Copy link" at bounding box center [458, 226] width 56 height 17
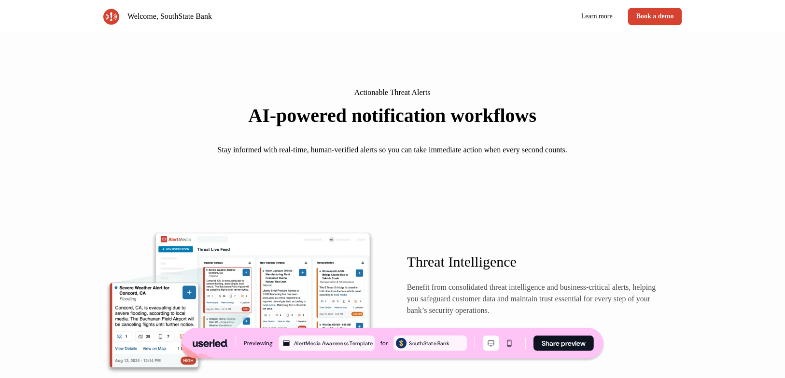
scroll to position [1039, 0]
